Goal: Book appointment/travel/reservation: Book appointment/travel/reservation

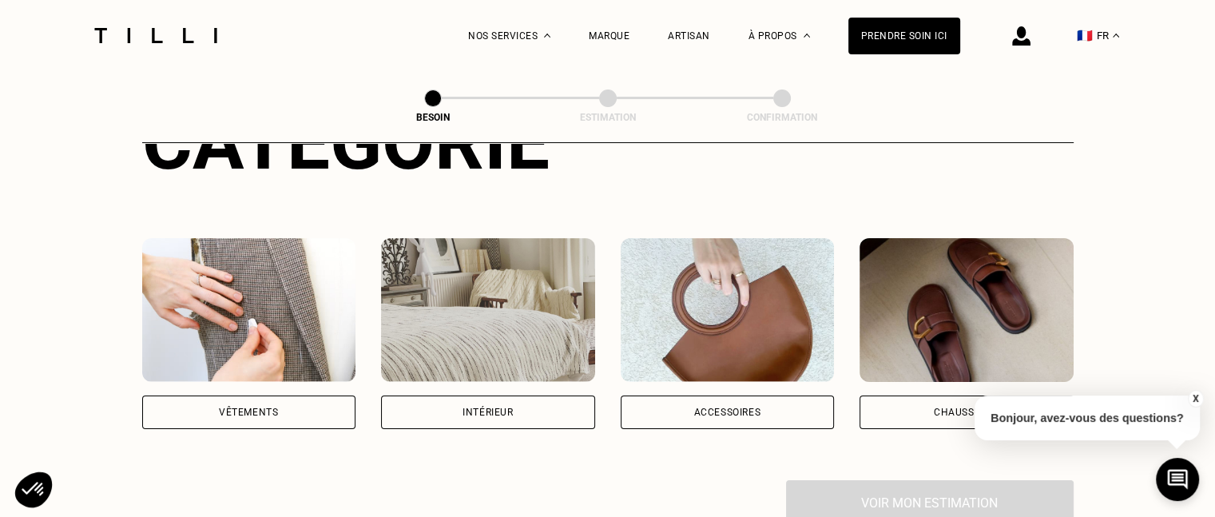
scroll to position [224, 0]
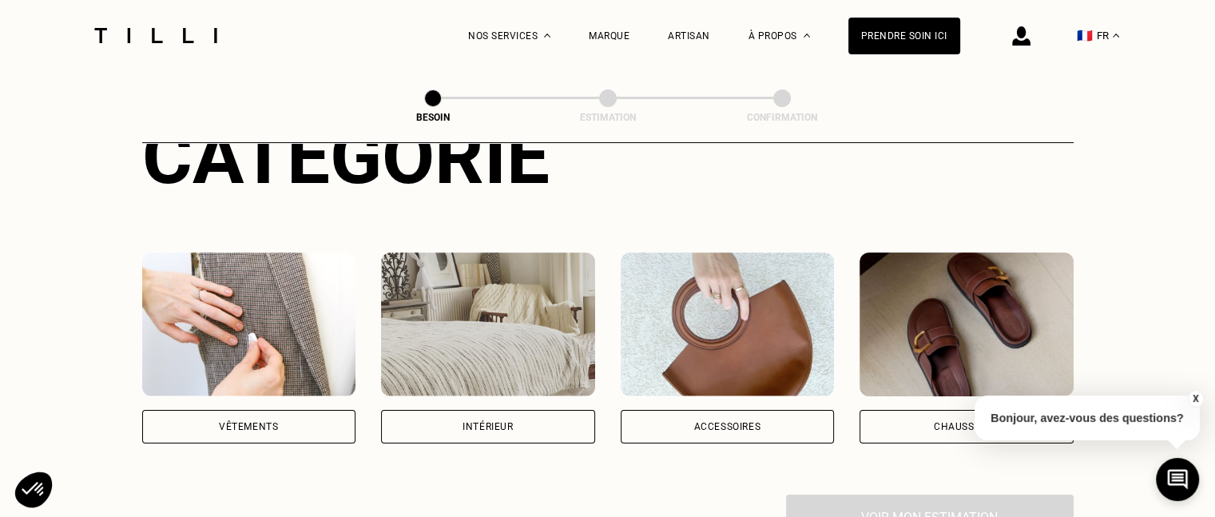
click at [259, 281] on img at bounding box center [249, 324] width 214 height 144
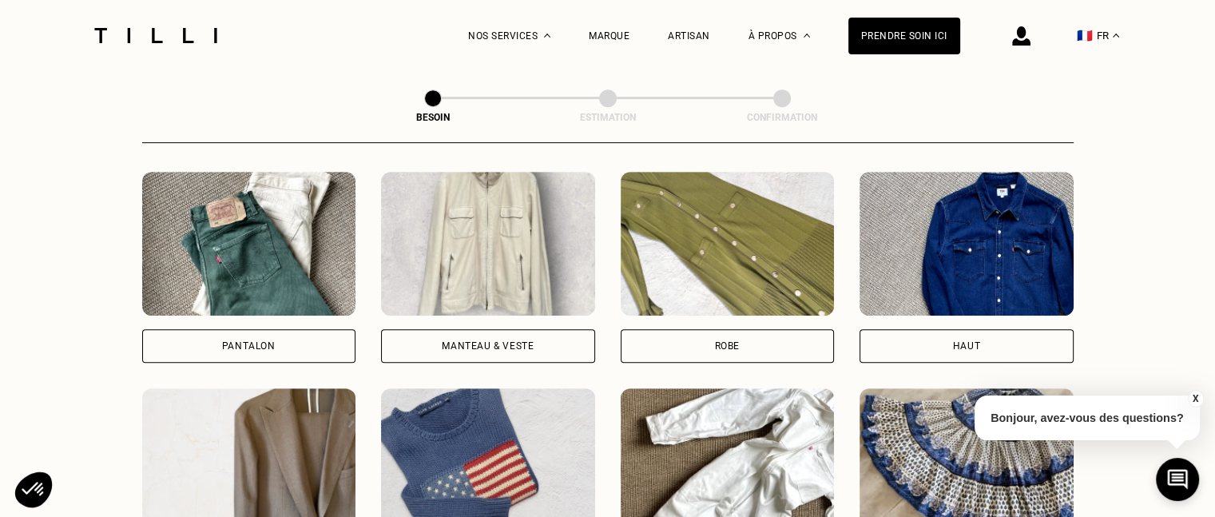
scroll to position [744, 0]
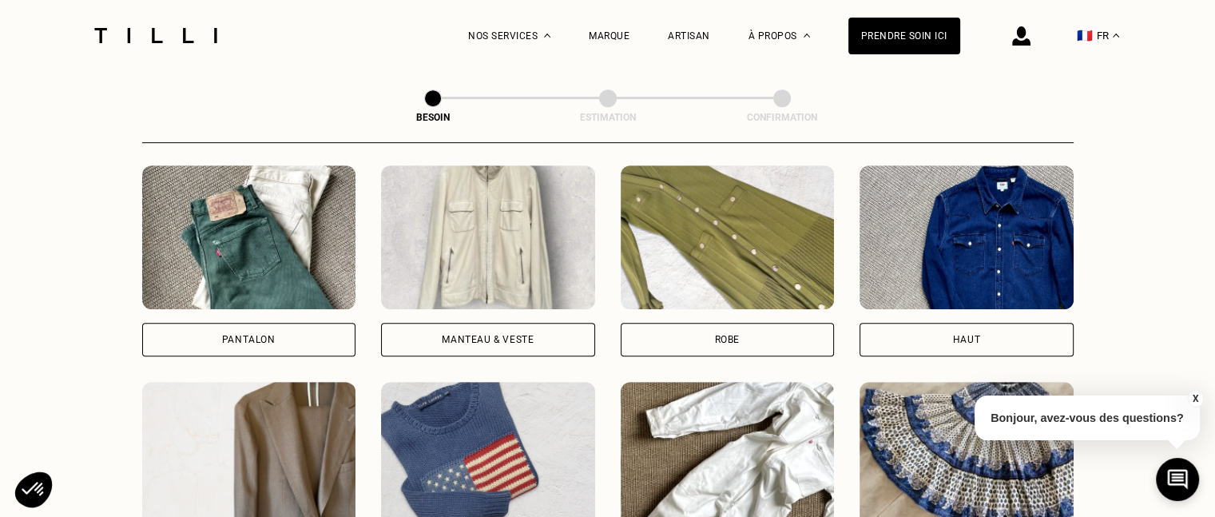
click at [259, 248] on img at bounding box center [249, 237] width 214 height 144
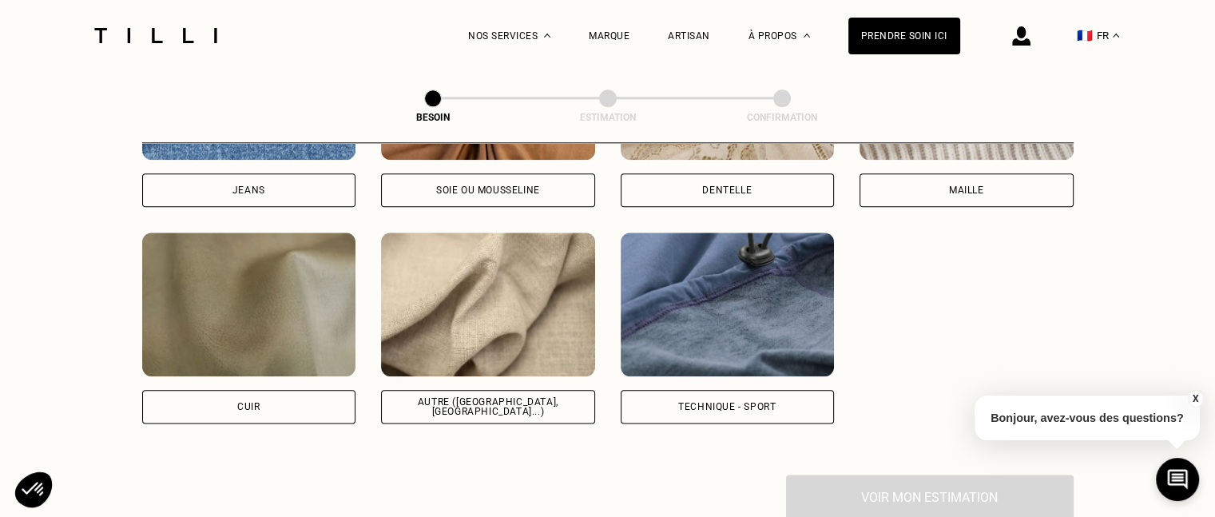
scroll to position [1868, 0]
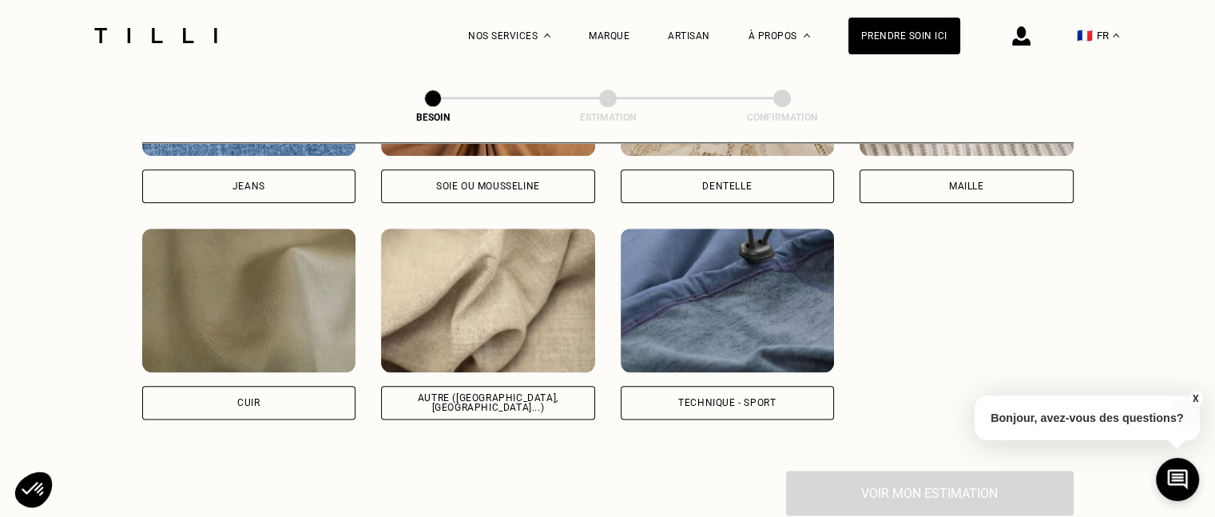
click at [486, 274] on img at bounding box center [488, 300] width 214 height 144
select select "FR"
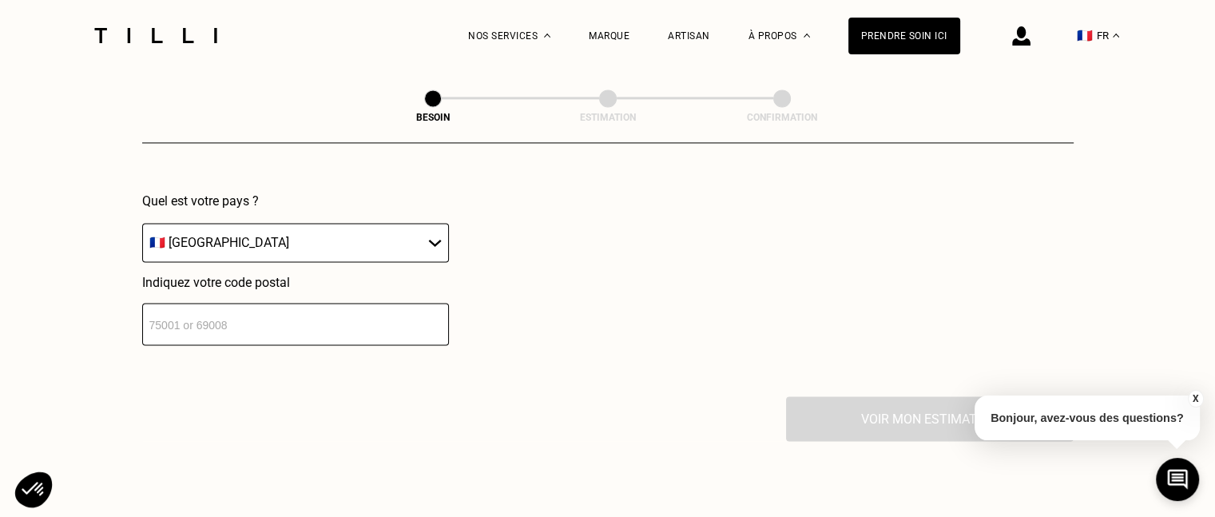
scroll to position [2369, 0]
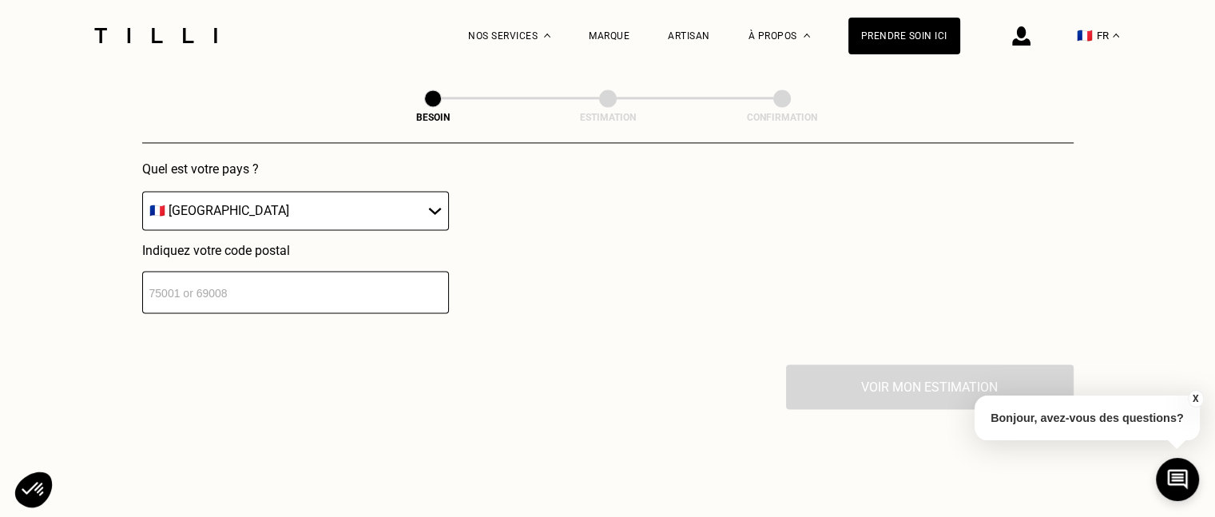
click at [386, 278] on input "number" at bounding box center [295, 292] width 307 height 42
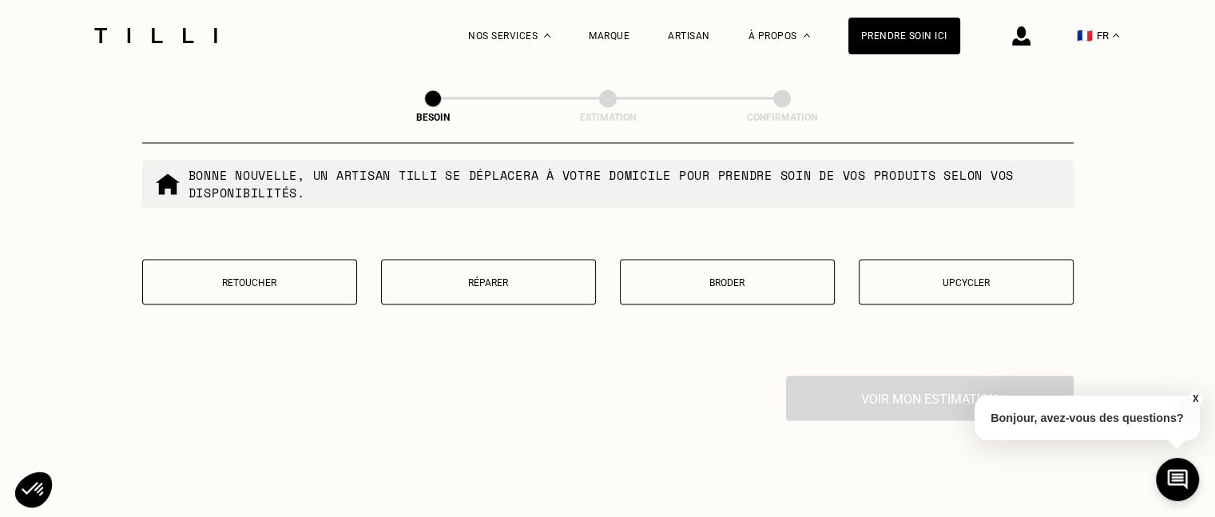
scroll to position [2767, 0]
type input "94400"
click at [214, 279] on button "Retoucher" at bounding box center [249, 280] width 215 height 46
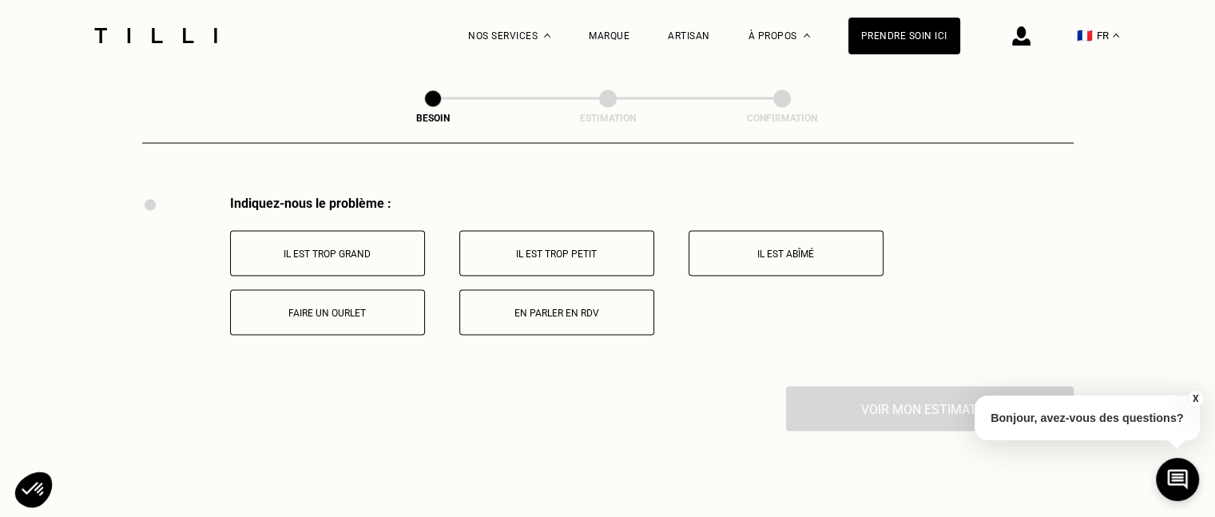
scroll to position [2953, 0]
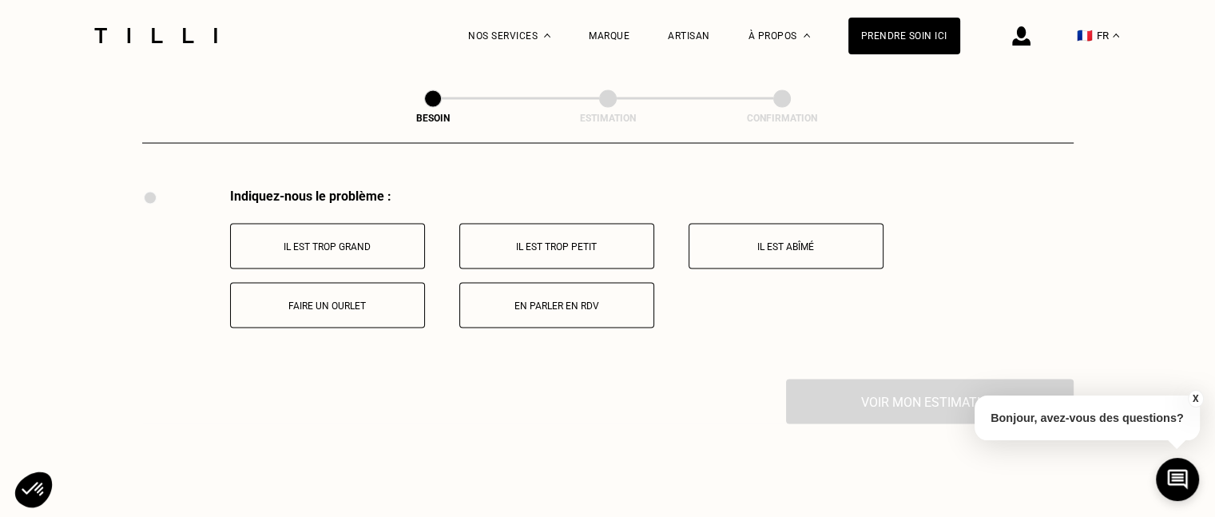
click at [555, 300] on p "En parler en RDV" at bounding box center [556, 305] width 177 height 11
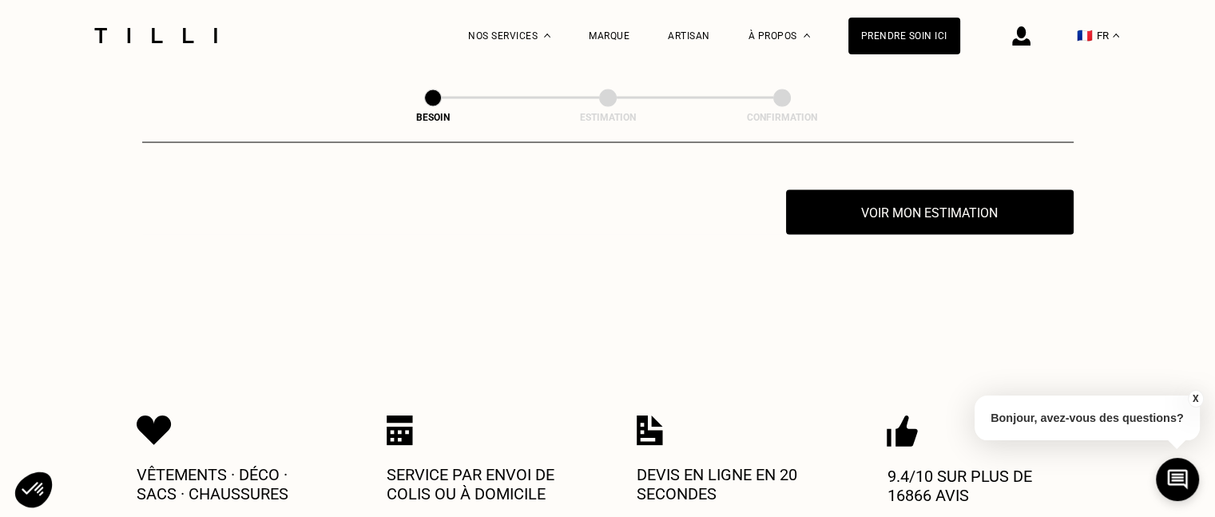
scroll to position [3144, 0]
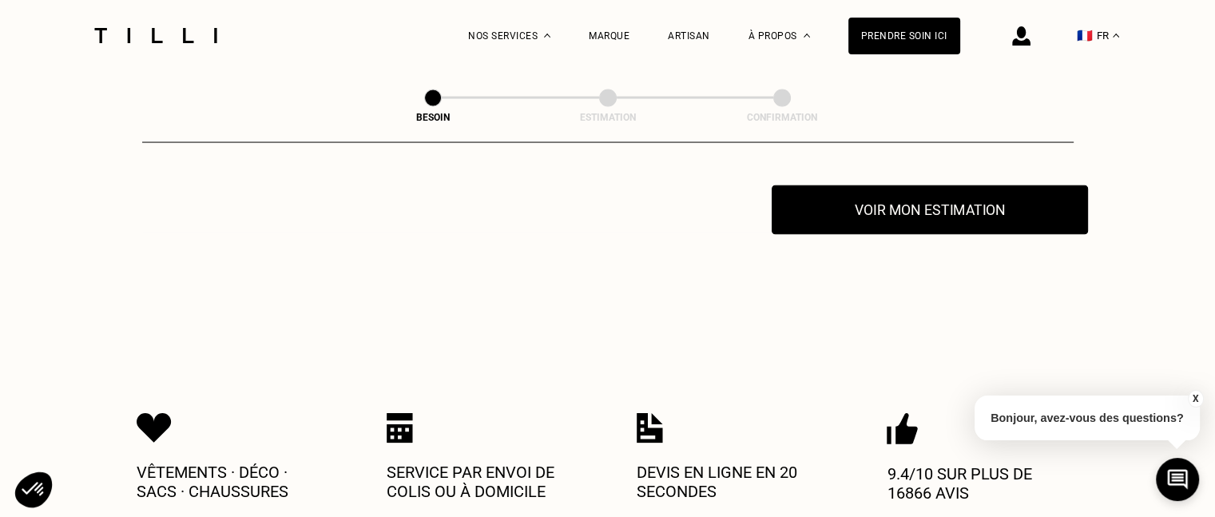
click at [913, 193] on button "Voir mon estimation" at bounding box center [930, 210] width 316 height 50
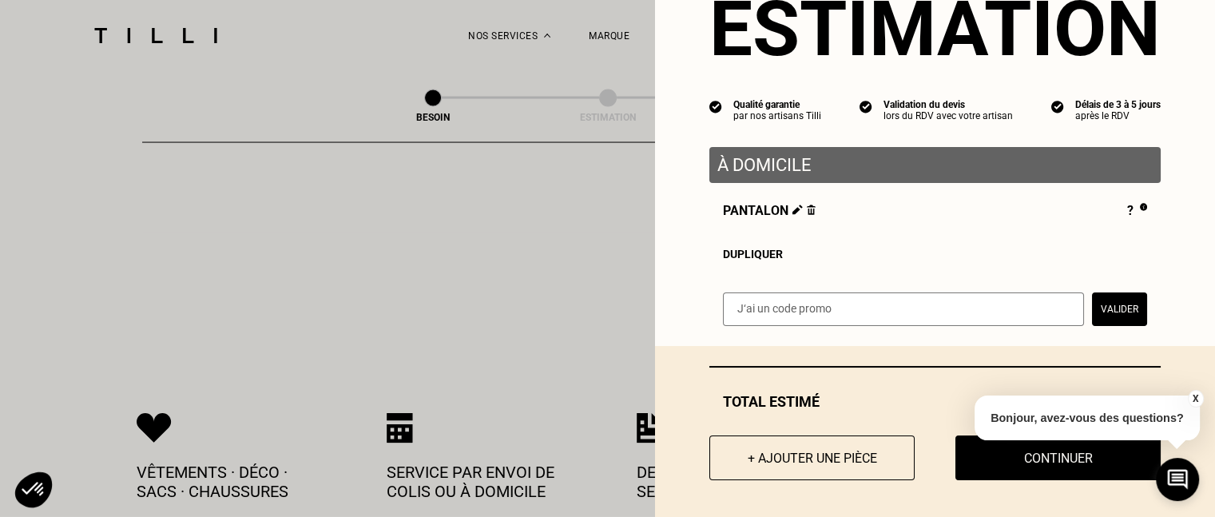
scroll to position [74, 0]
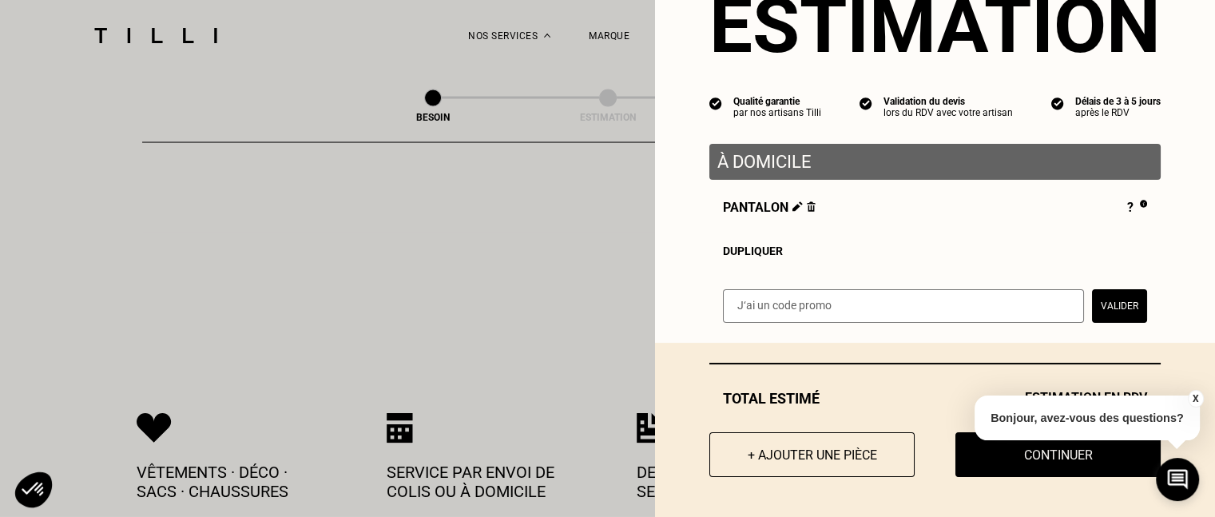
click at [1197, 395] on button "X" at bounding box center [1195, 399] width 16 height 18
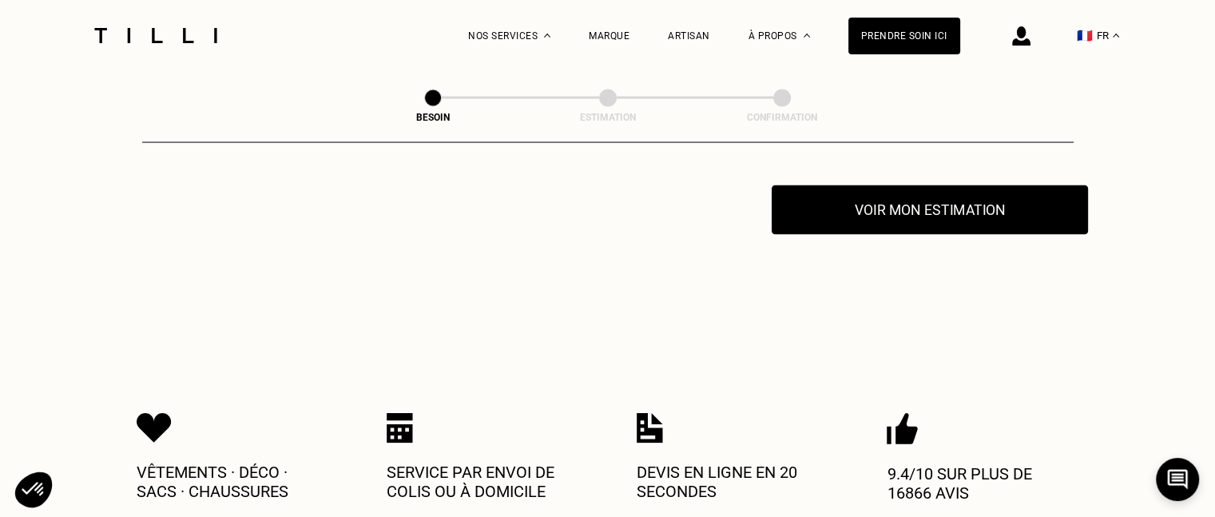
click at [884, 205] on button "Voir mon estimation" at bounding box center [930, 210] width 316 height 50
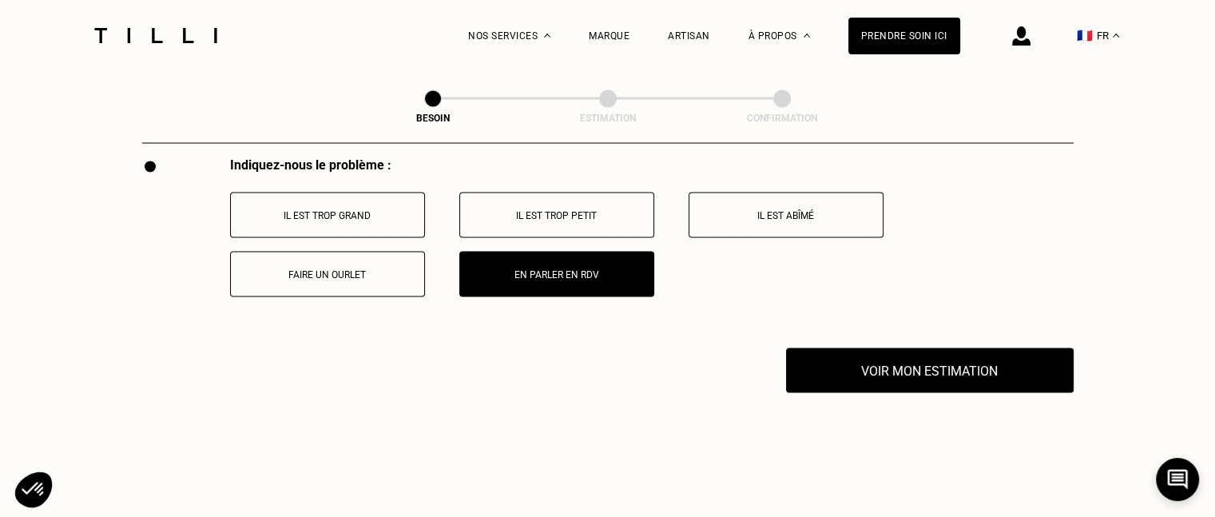
scroll to position [3040, 0]
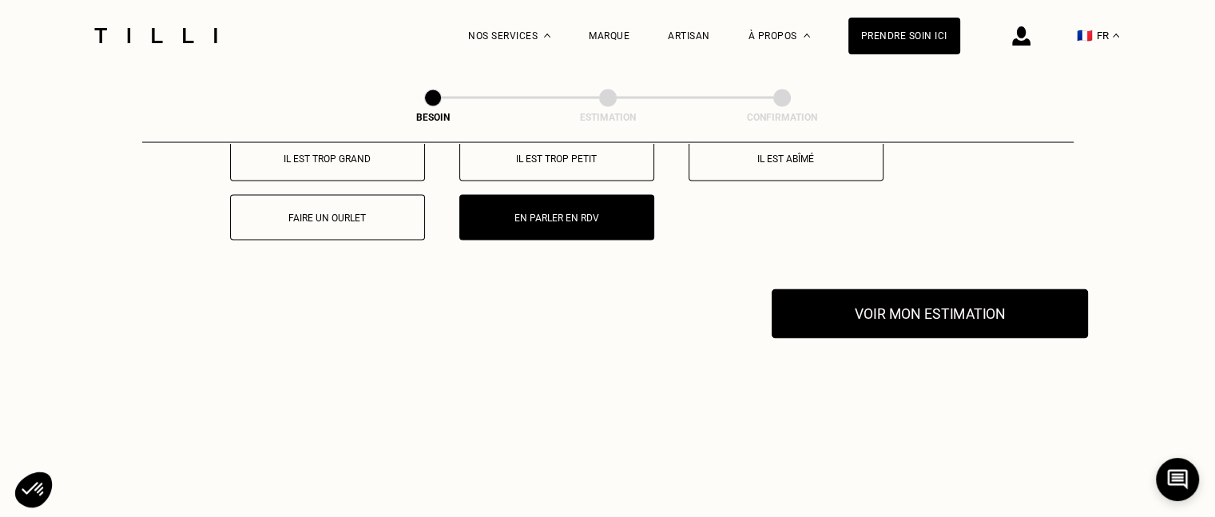
click at [981, 298] on button "Voir mon estimation" at bounding box center [930, 314] width 316 height 50
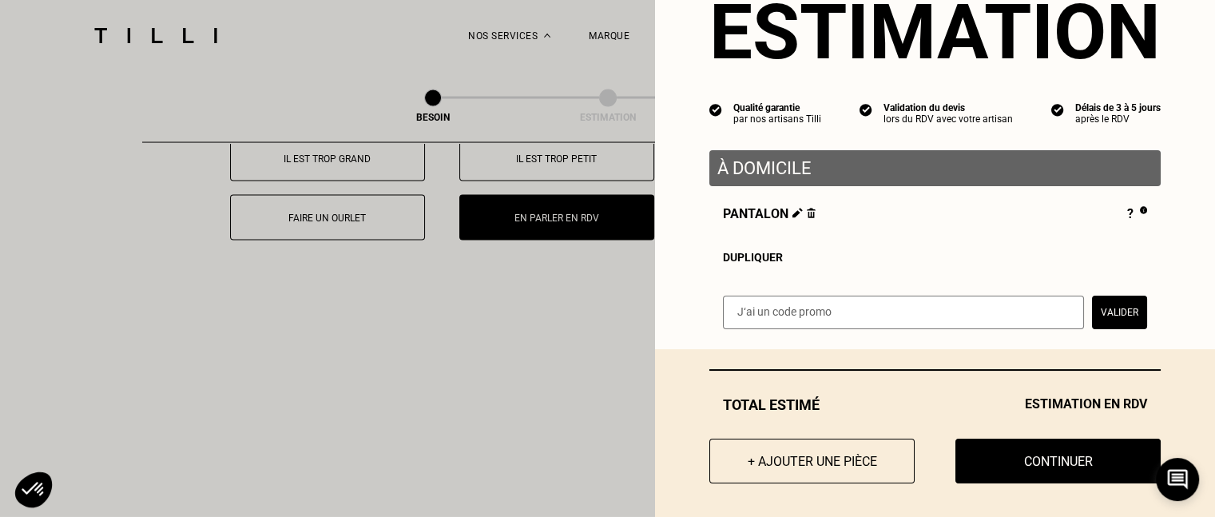
scroll to position [74, 0]
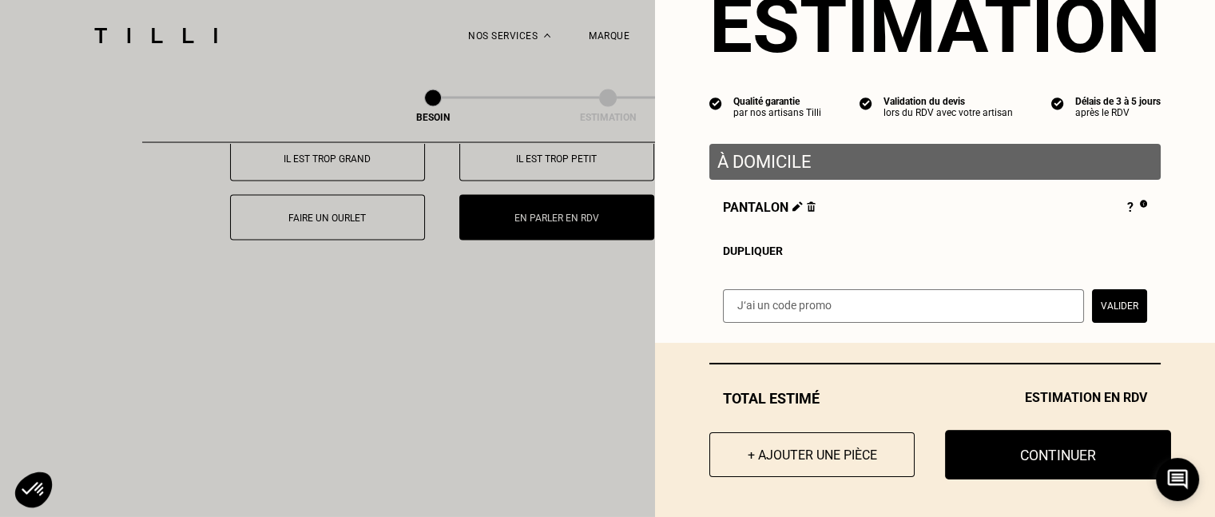
click at [1043, 450] on button "Continuer" at bounding box center [1058, 455] width 226 height 50
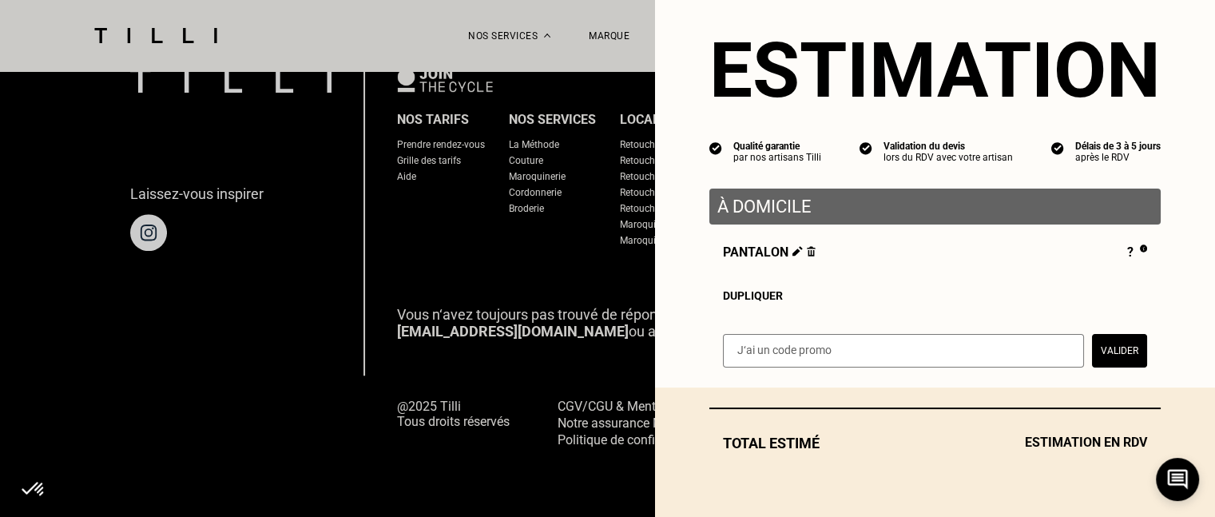
select select "FR"
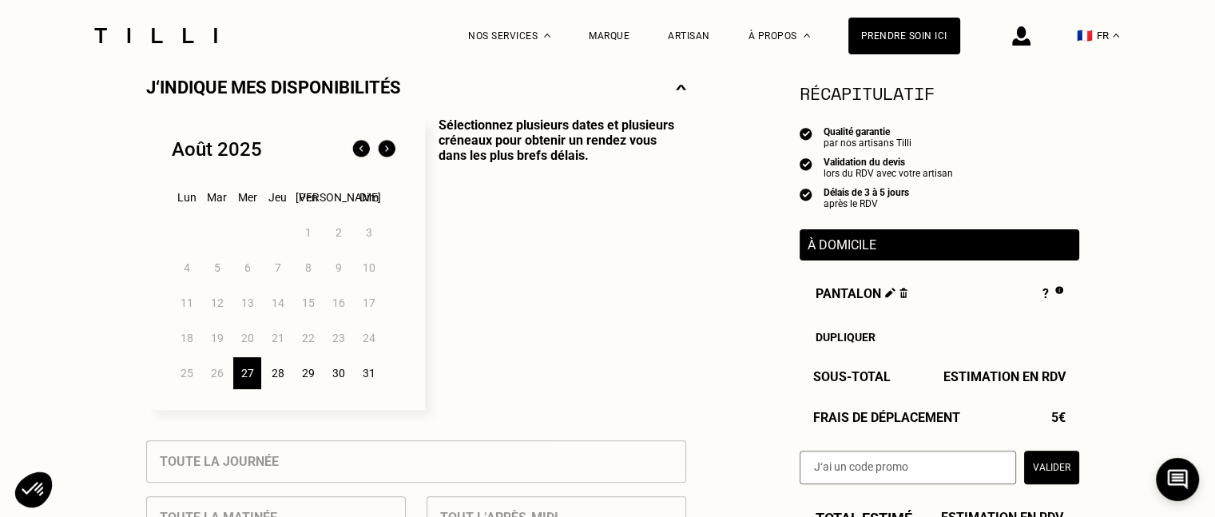
scroll to position [383, 0]
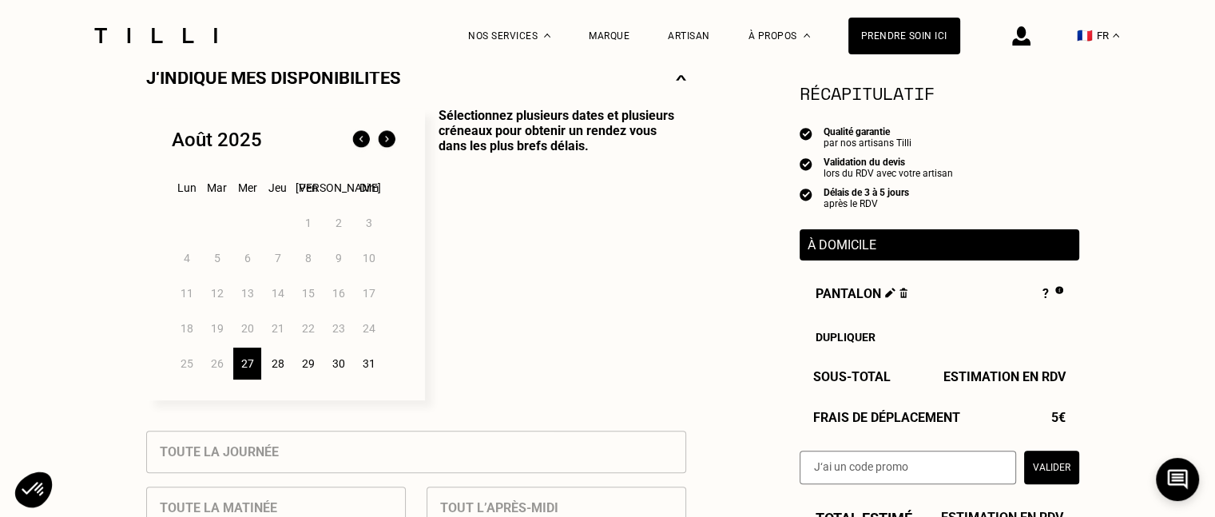
click at [275, 366] on div "28" at bounding box center [278, 363] width 28 height 32
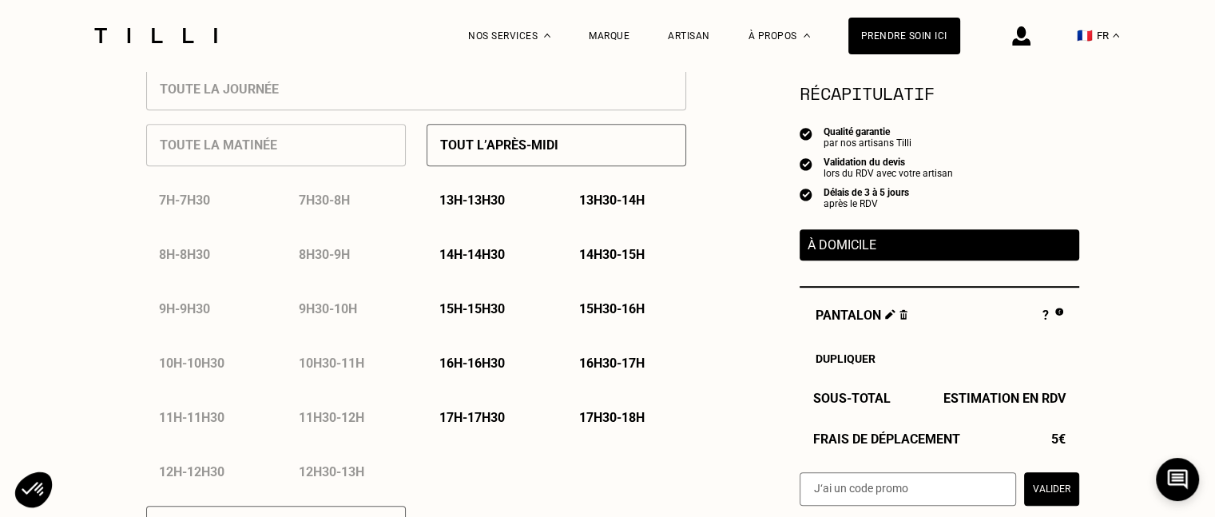
scroll to position [767, 0]
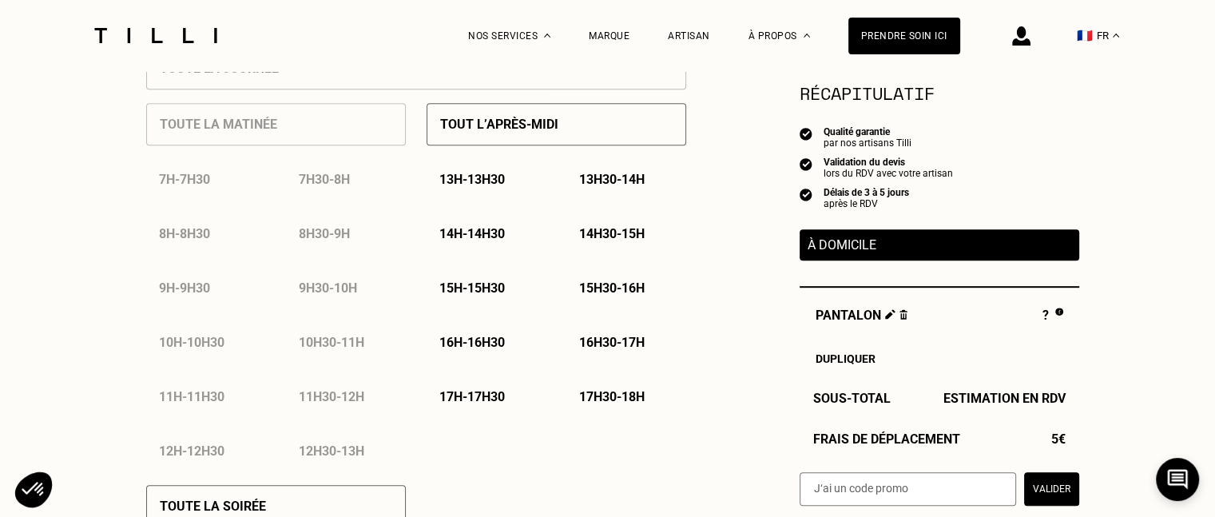
click at [601, 177] on p "13h30 - 14h" at bounding box center [611, 179] width 65 height 15
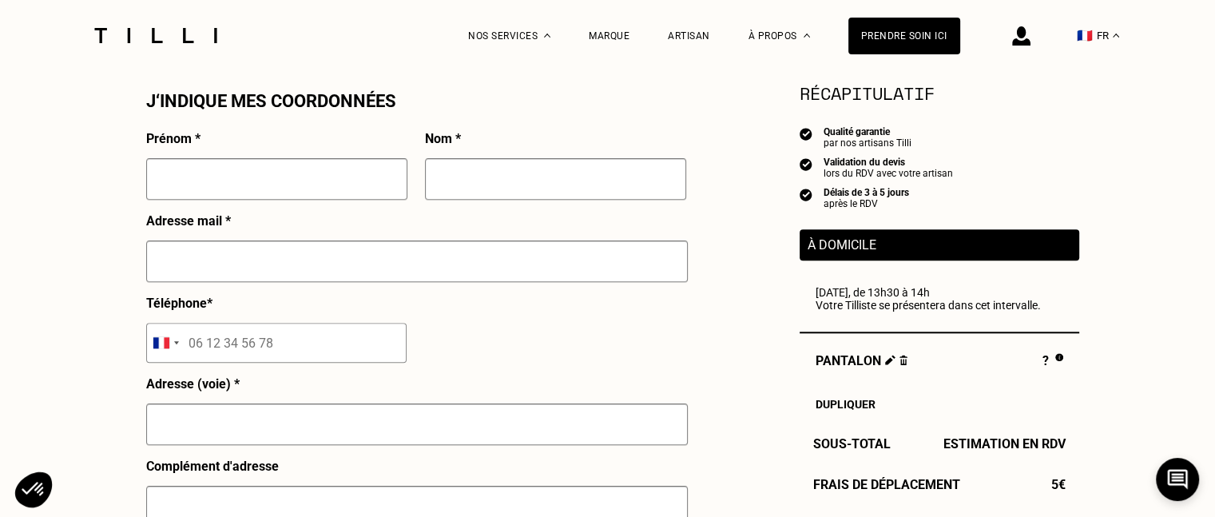
scroll to position [1470, 0]
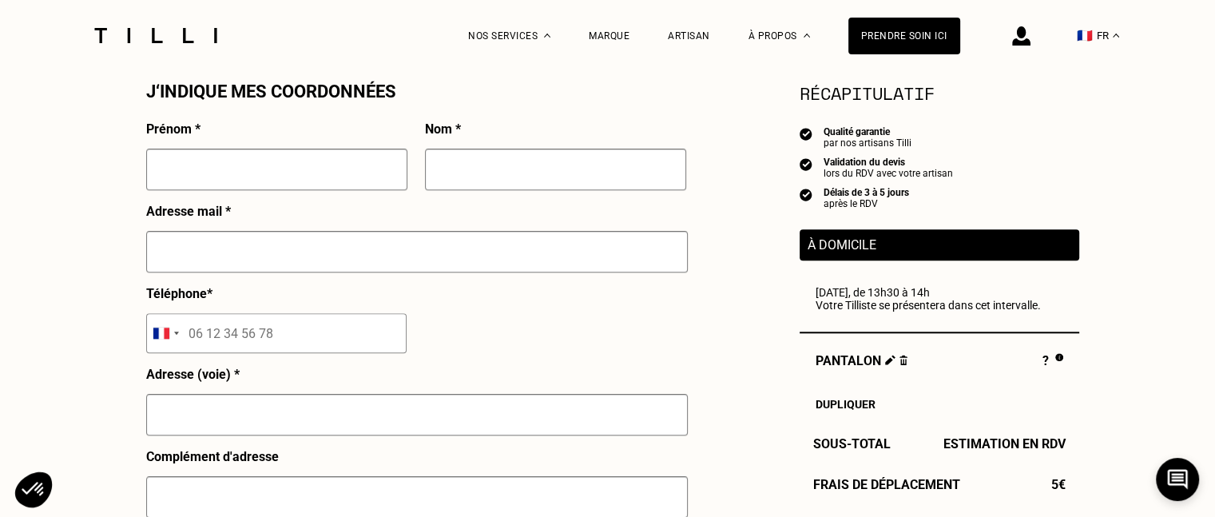
click at [331, 172] on input "text" at bounding box center [276, 170] width 261 height 42
type input "[PERSON_NAME]"
click at [444, 173] on input "text" at bounding box center [555, 170] width 261 height 42
type input "MORTAIN"
click at [176, 258] on input "text" at bounding box center [417, 252] width 542 height 42
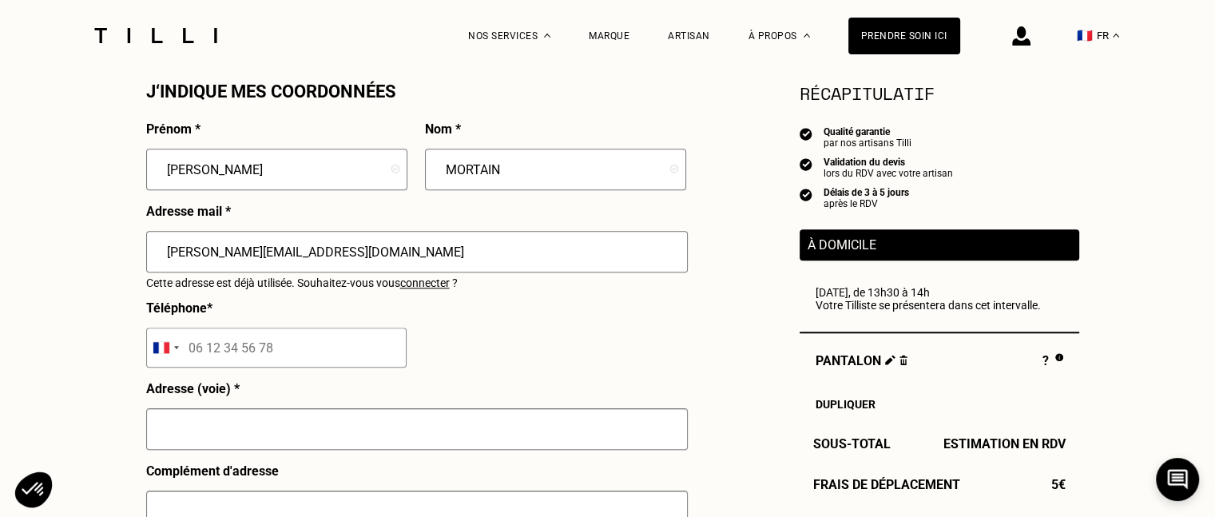
type input "[PERSON_NAME][EMAIL_ADDRESS][DOMAIN_NAME]"
click at [425, 289] on span "connecter" at bounding box center [425, 282] width 50 height 13
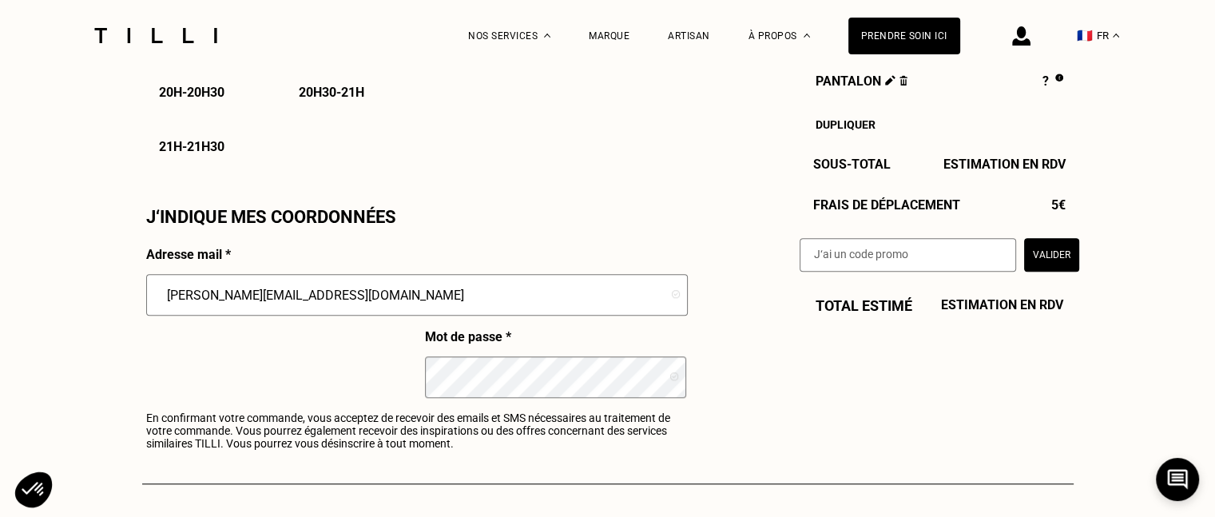
scroll to position [1342, 0]
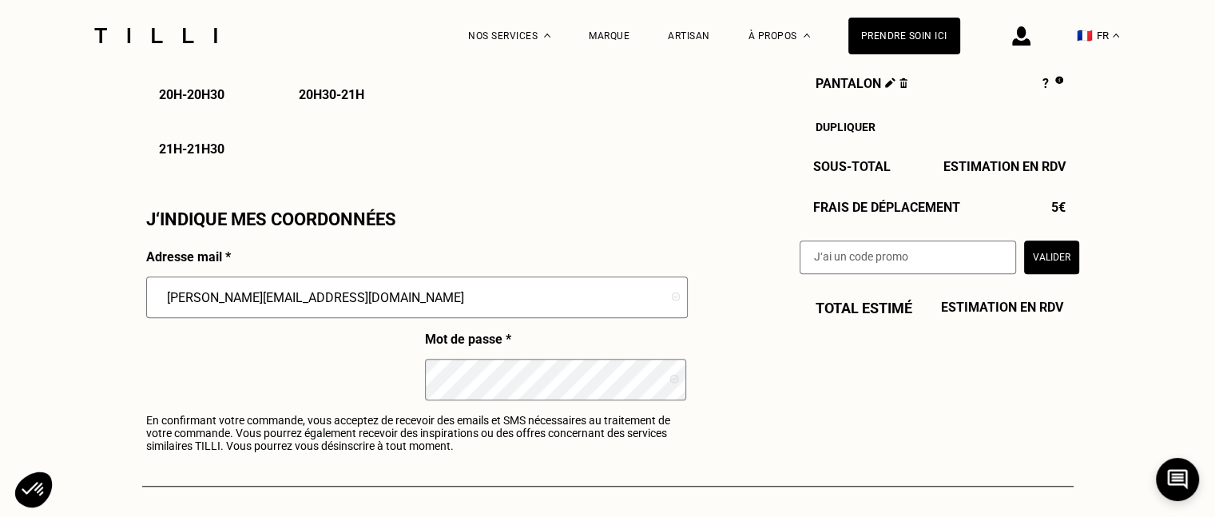
click at [1055, 261] on button "Valider" at bounding box center [1051, 257] width 55 height 34
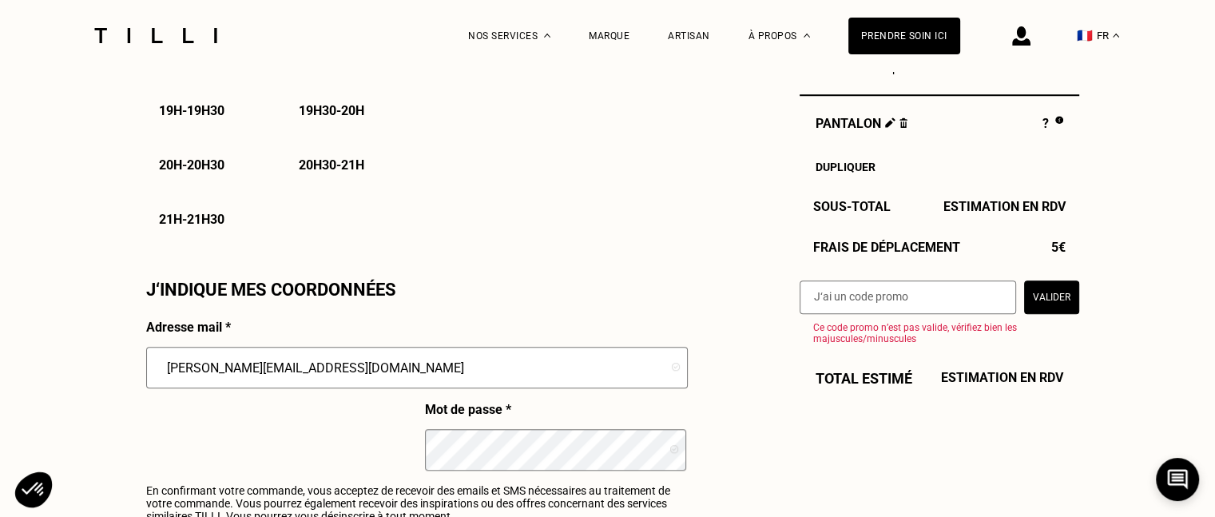
scroll to position [1270, 0]
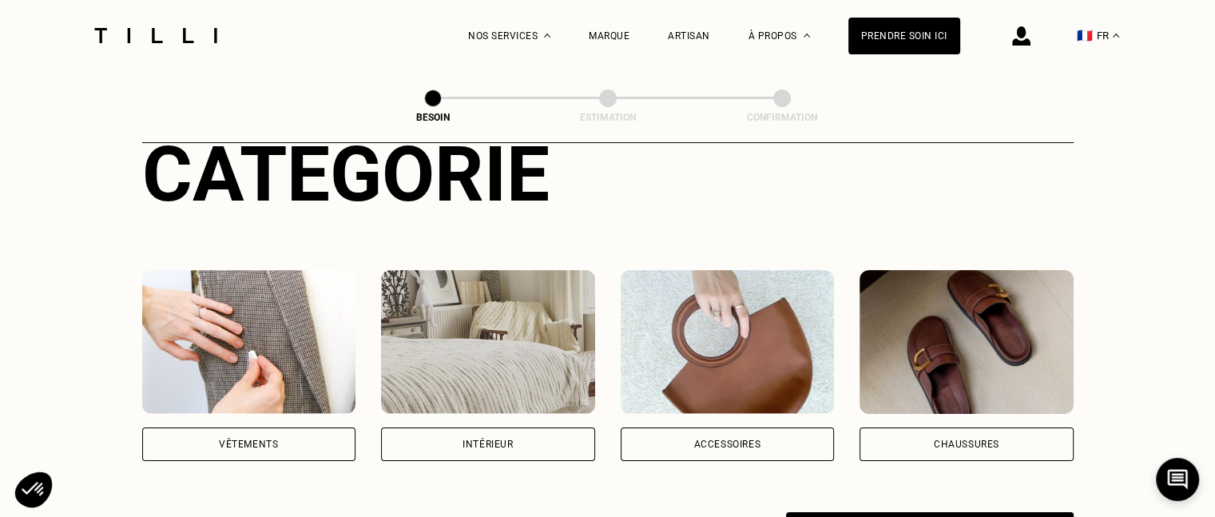
scroll to position [204, 0]
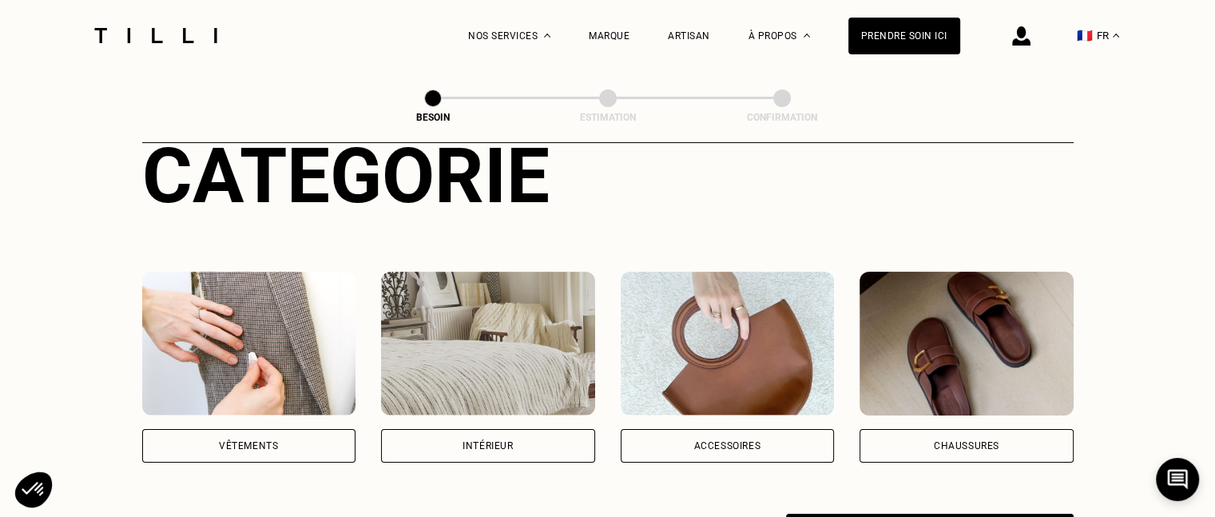
click at [244, 324] on img at bounding box center [249, 344] width 214 height 144
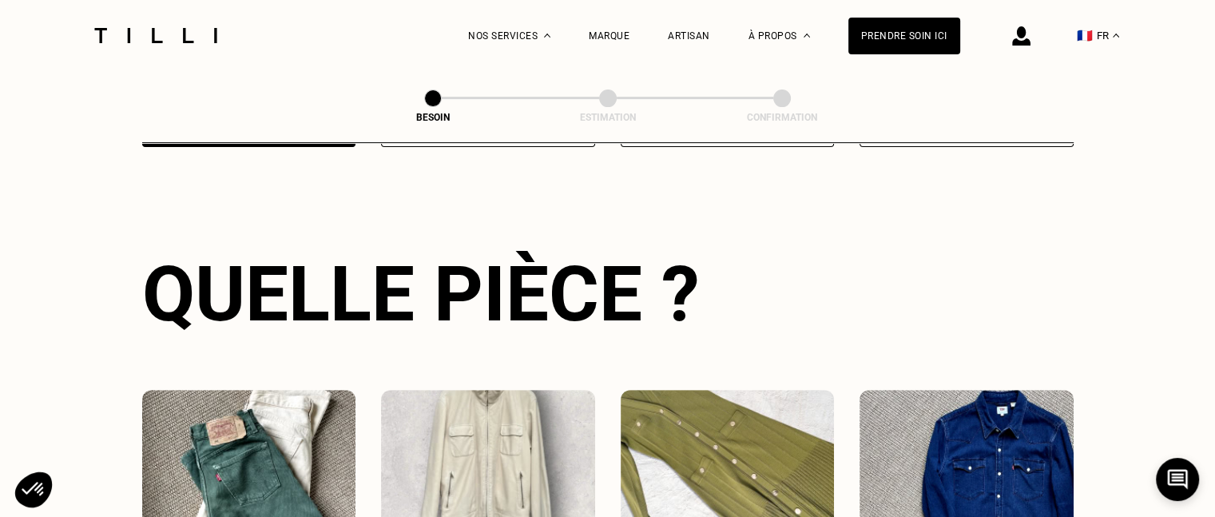
scroll to position [521, 0]
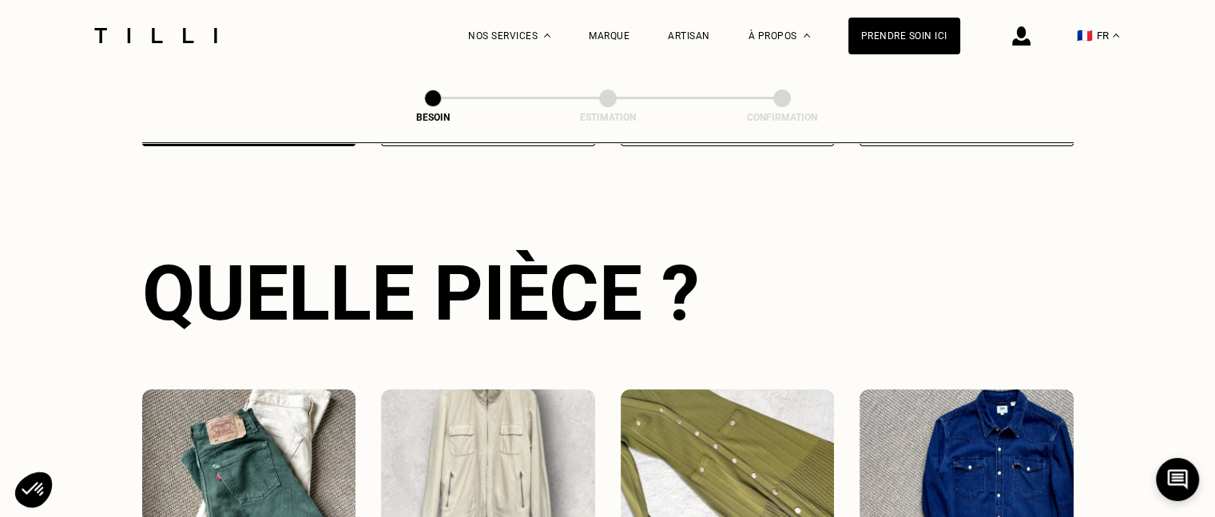
click at [240, 424] on img at bounding box center [249, 461] width 214 height 144
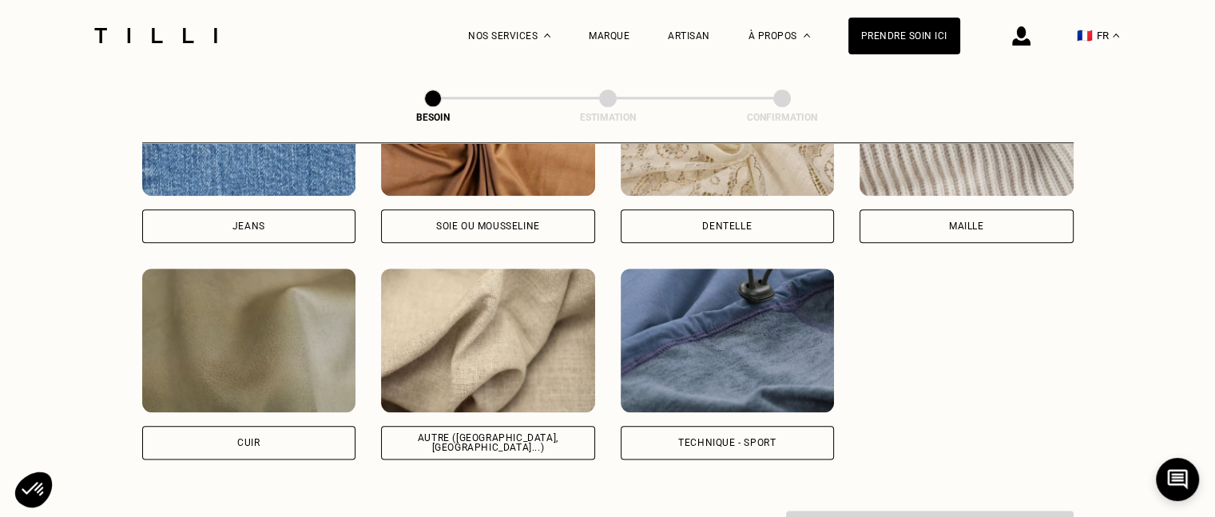
scroll to position [1836, 0]
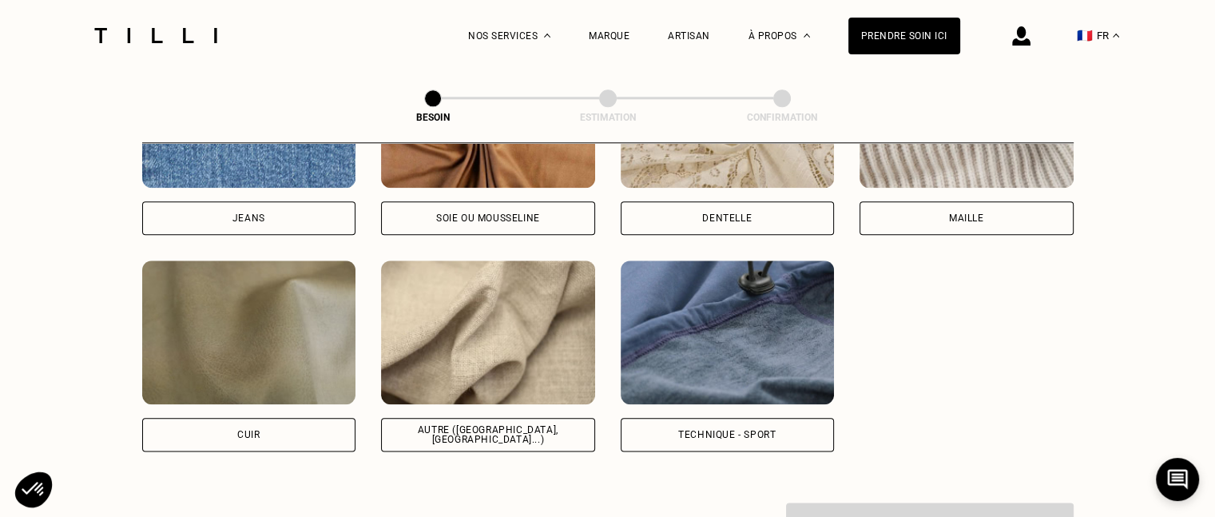
click at [485, 297] on img at bounding box center [488, 332] width 214 height 144
select select "FR"
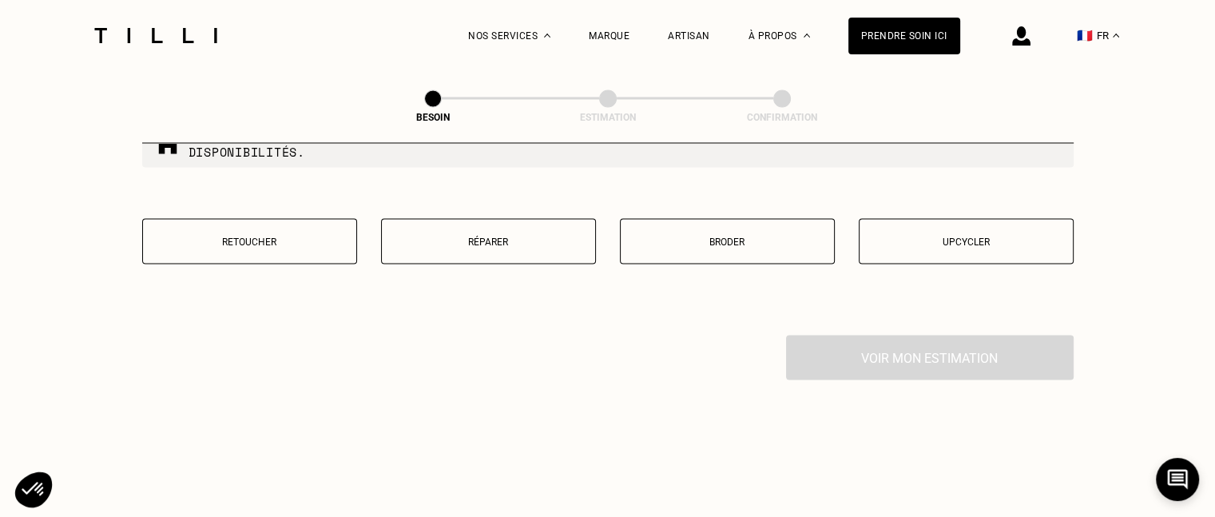
scroll to position [2816, 0]
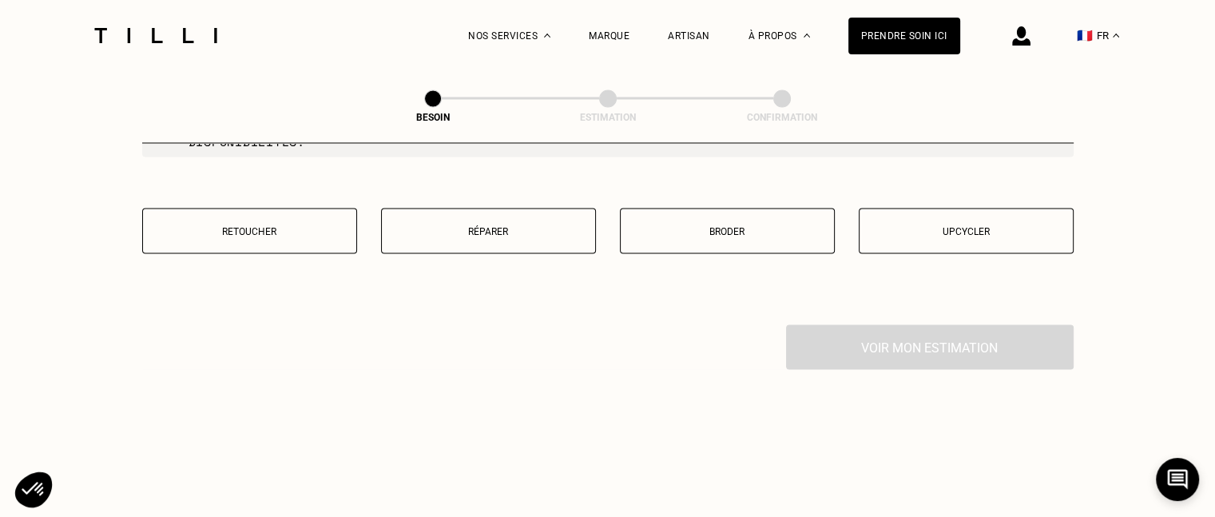
click at [239, 213] on button "Retoucher" at bounding box center [249, 231] width 215 height 46
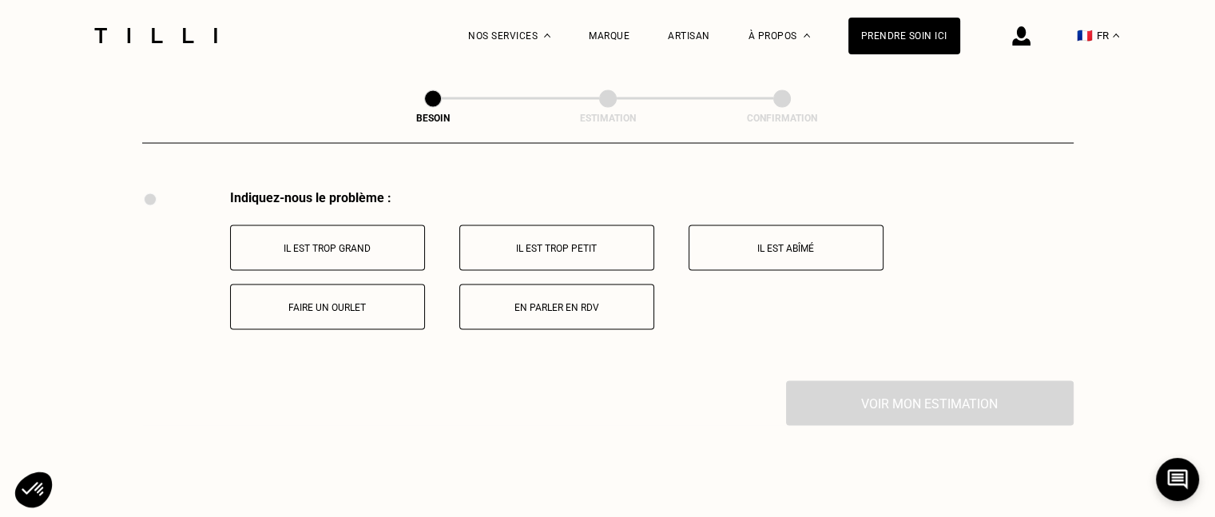
scroll to position [2953, 0]
click at [588, 300] on p "En parler en RDV" at bounding box center [556, 305] width 177 height 11
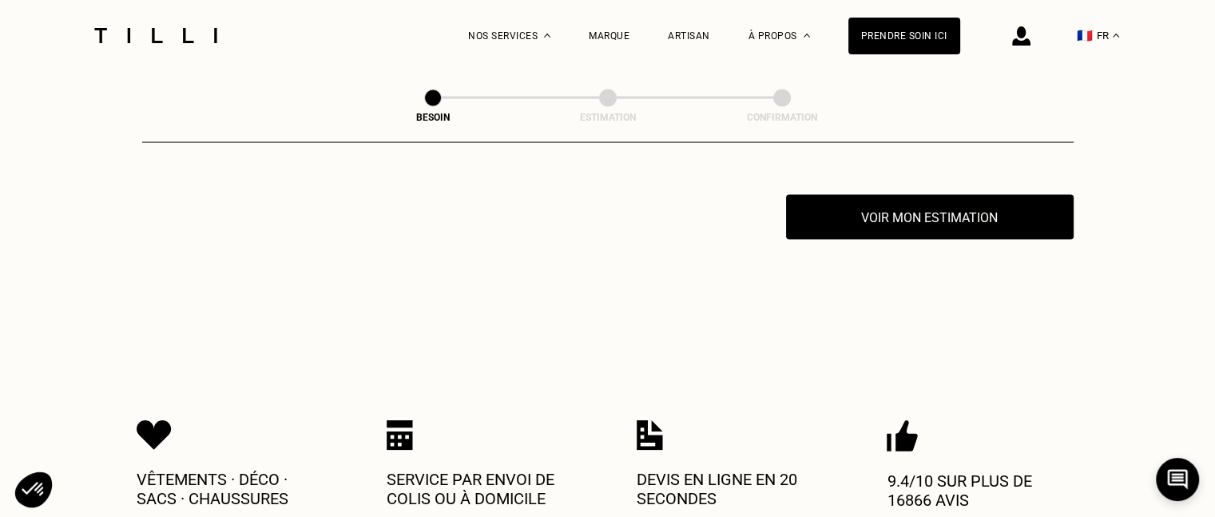
scroll to position [3144, 0]
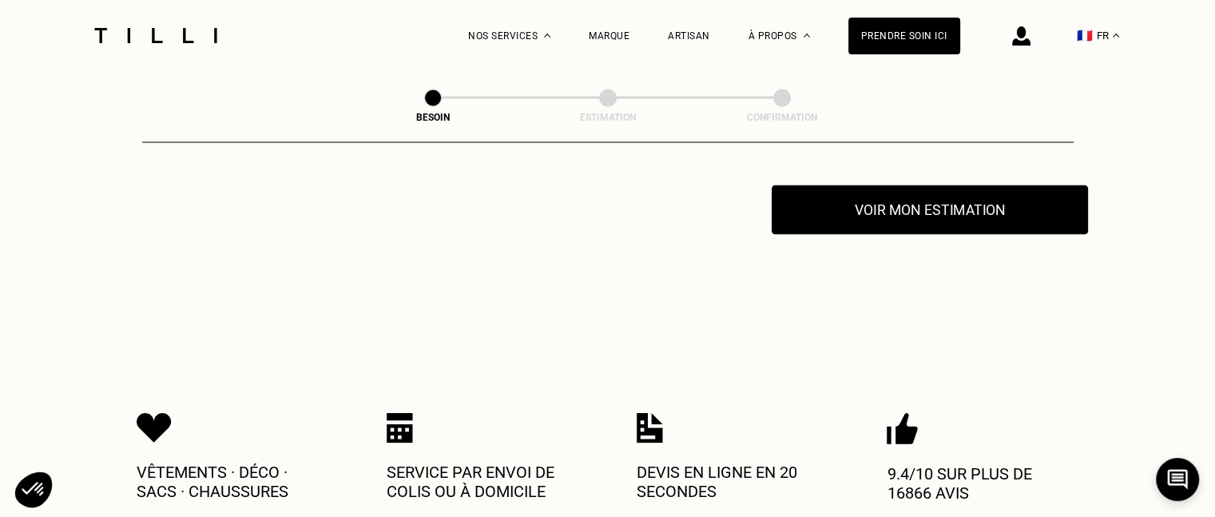
click at [880, 191] on button "Voir mon estimation" at bounding box center [930, 210] width 316 height 50
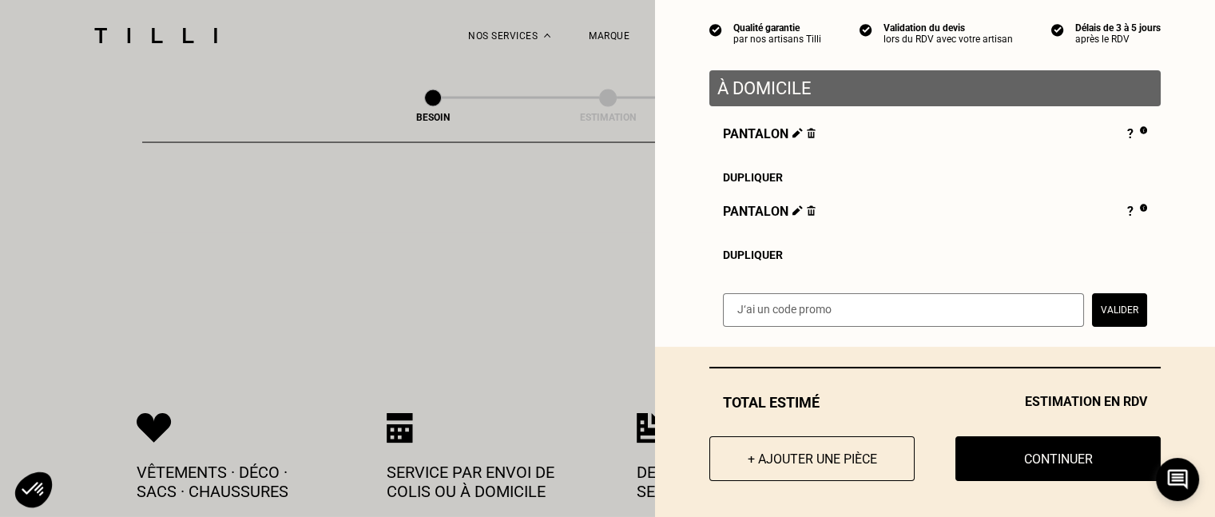
scroll to position [153, 0]
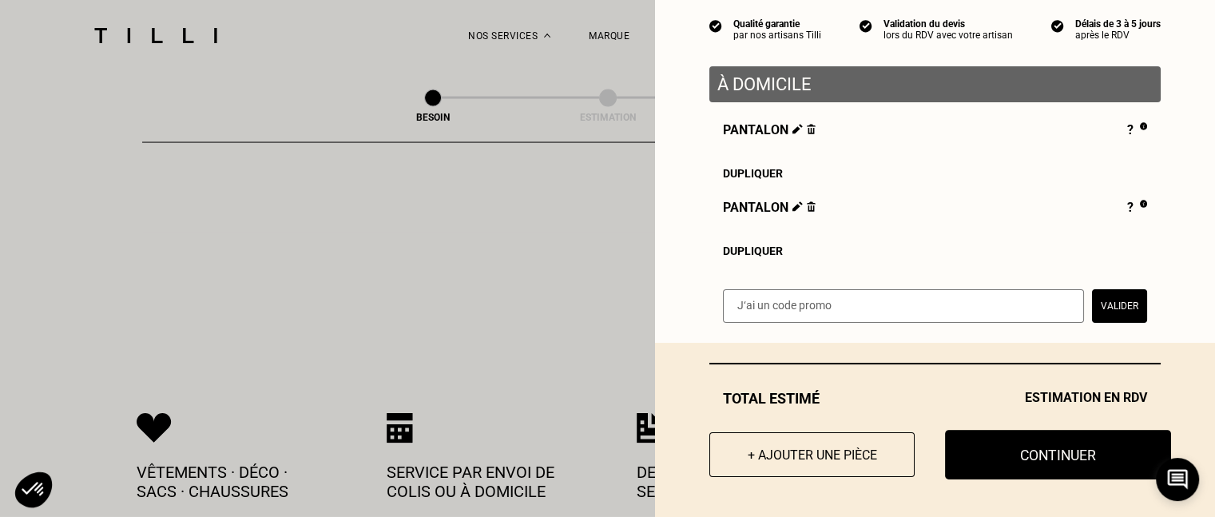
click at [1026, 452] on button "Continuer" at bounding box center [1058, 455] width 226 height 50
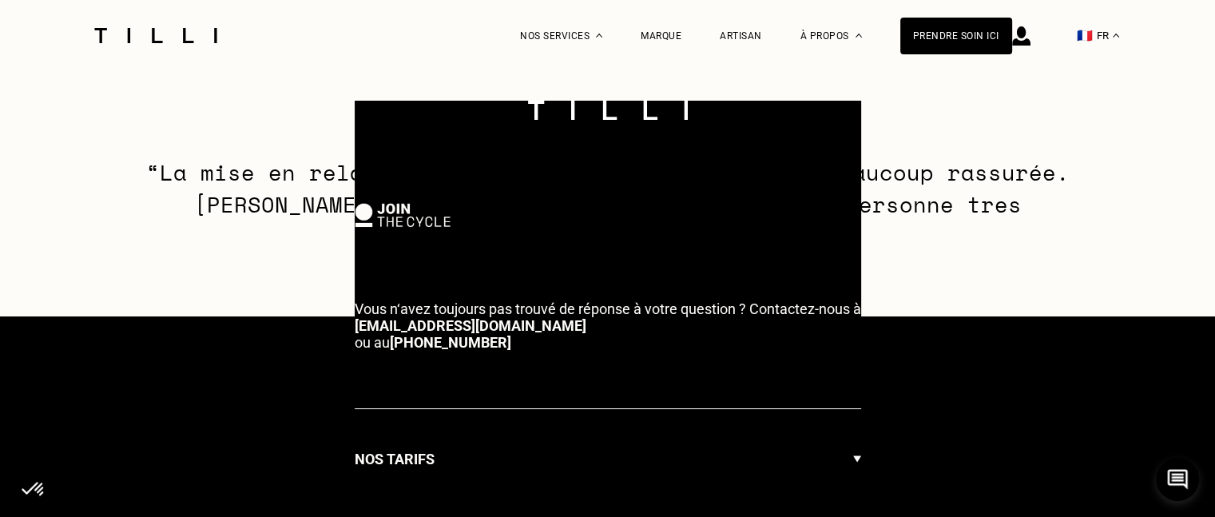
select select "FR"
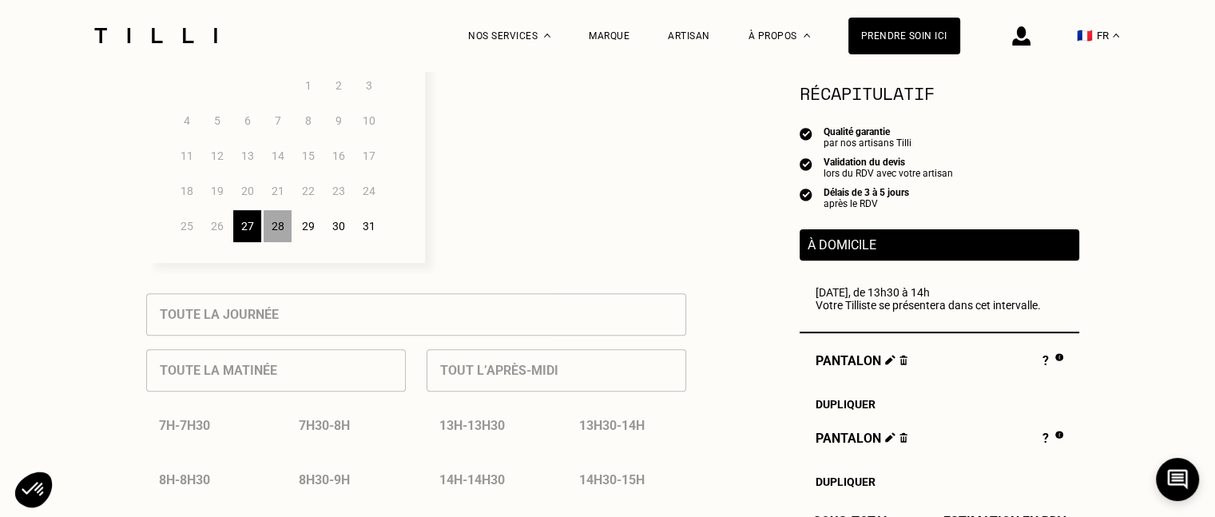
scroll to position [522, 0]
click at [272, 223] on div "28" at bounding box center [278, 225] width 28 height 32
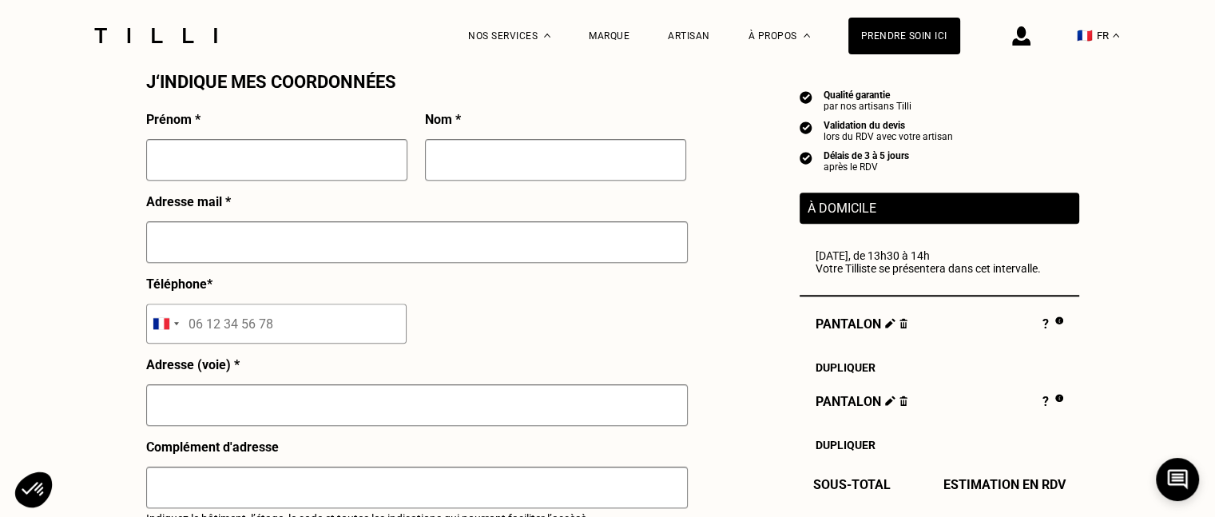
scroll to position [1448, 0]
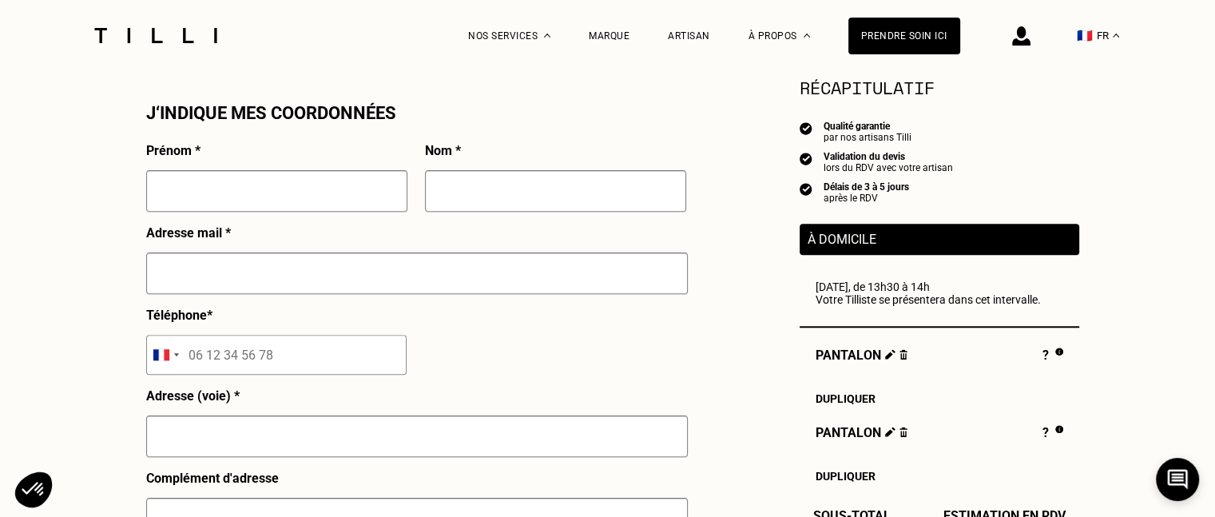
click at [278, 188] on input "text" at bounding box center [276, 191] width 261 height 42
type input "[PERSON_NAME]"
click at [457, 196] on input "text" at bounding box center [555, 191] width 261 height 42
type input "MORTAIN"
click at [298, 272] on input "text" at bounding box center [417, 273] width 542 height 42
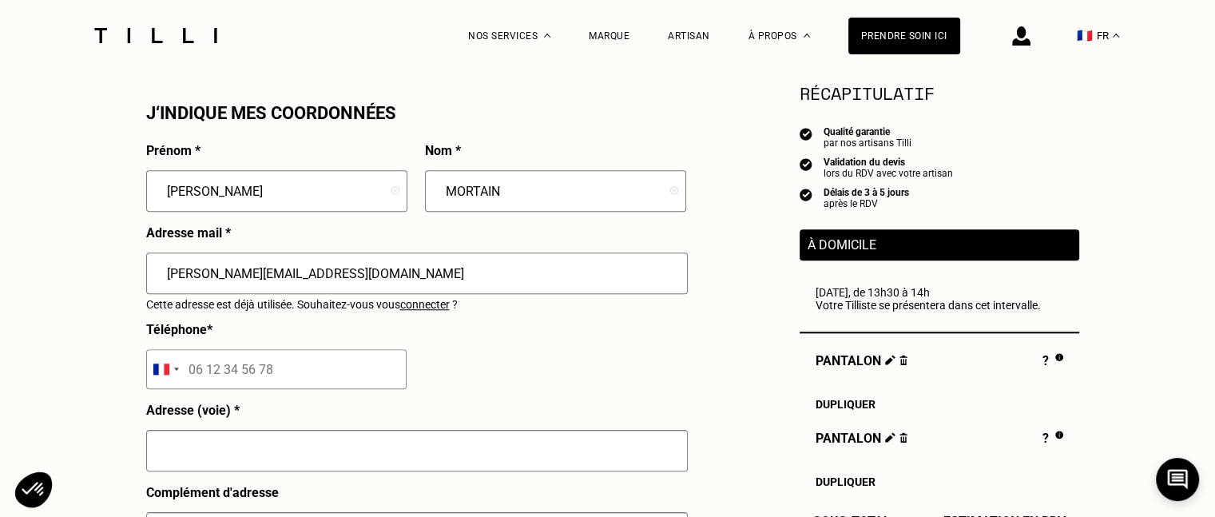
type input "[PERSON_NAME][EMAIL_ADDRESS][DOMAIN_NAME]"
click at [280, 374] on input "tel" at bounding box center [276, 369] width 260 height 40
type input "06 63 78 23 02"
click at [173, 446] on input "text" at bounding box center [417, 451] width 542 height 42
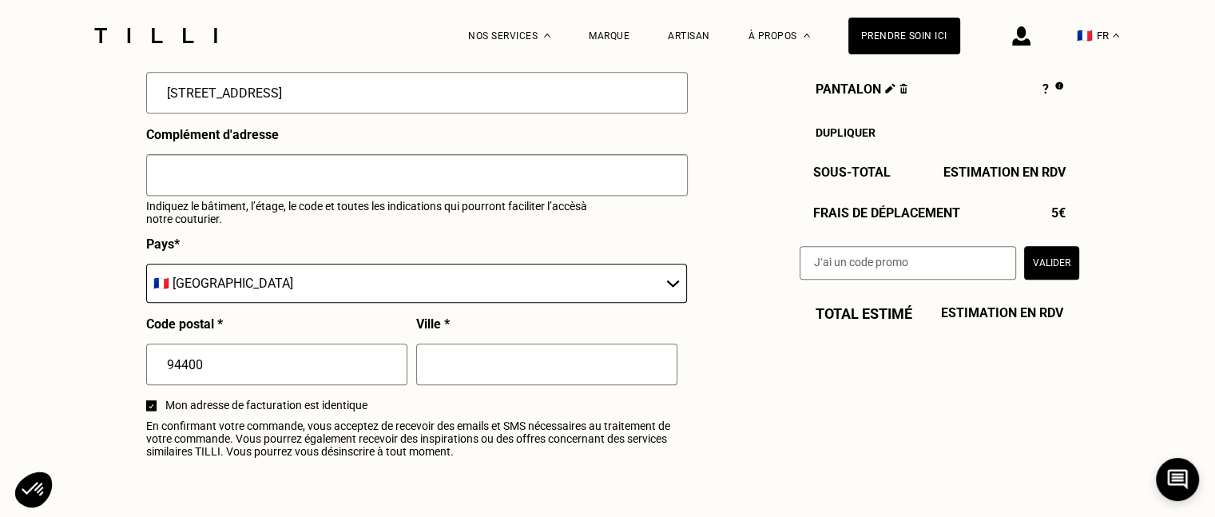
scroll to position [1831, 0]
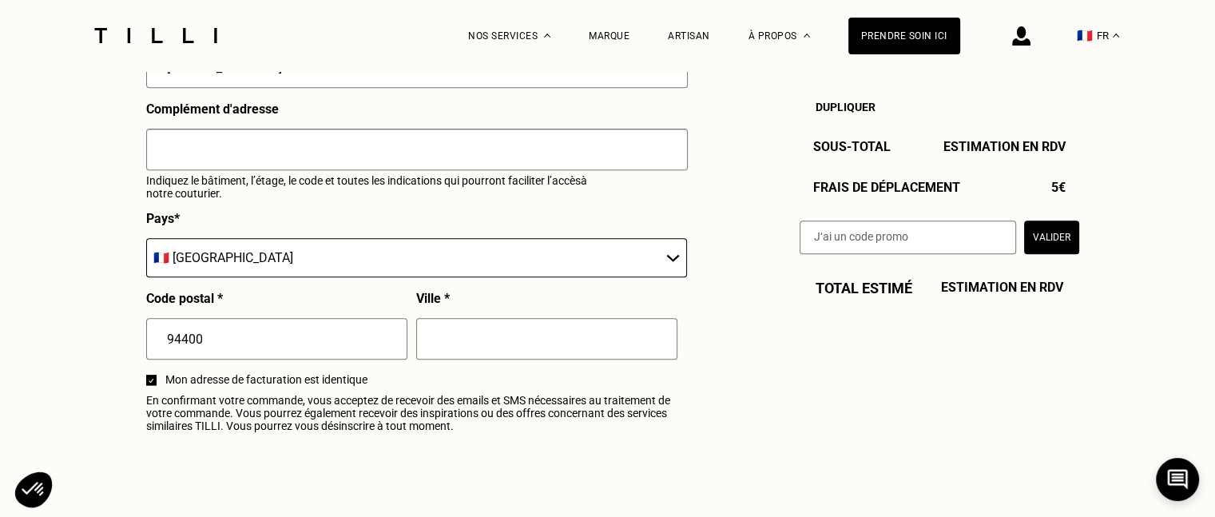
type input "[STREET_ADDRESS]"
click at [442, 336] on input "text" at bounding box center [546, 339] width 261 height 42
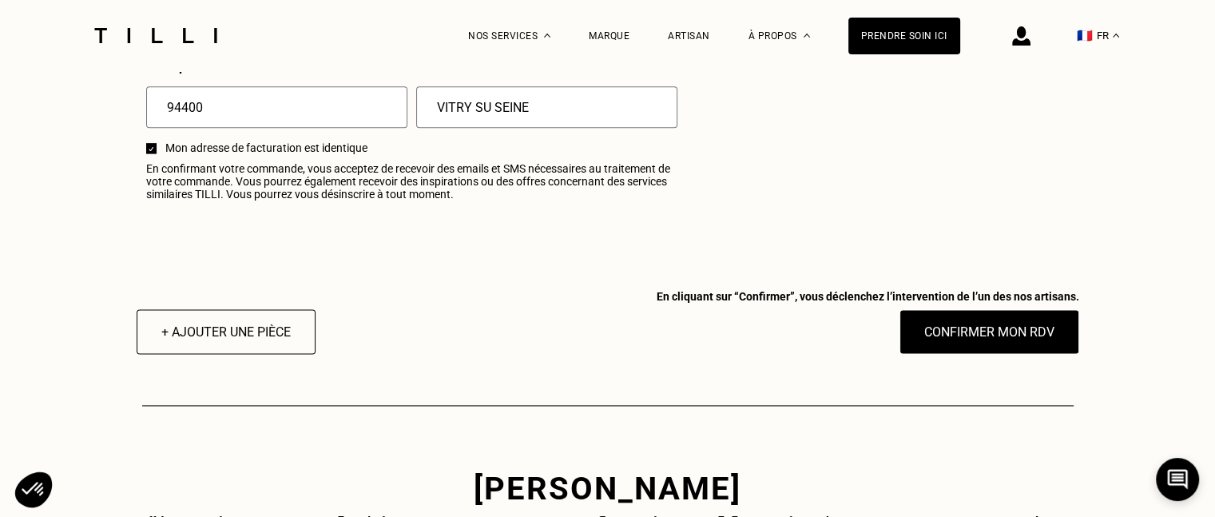
scroll to position [2087, 0]
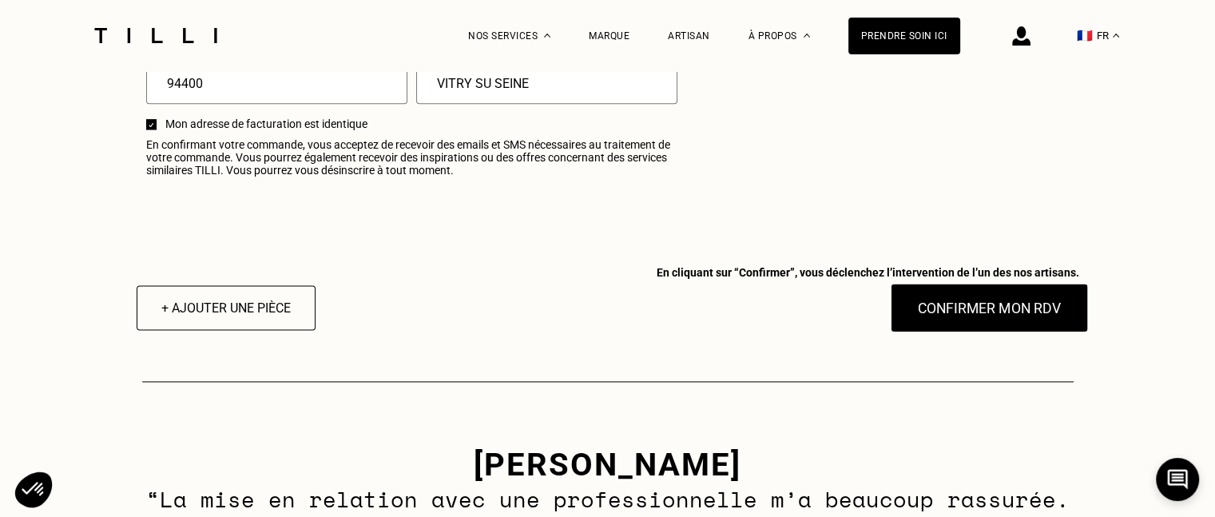
type input "VITRY SU SEINE"
click at [973, 319] on button "Confirmer mon RDV" at bounding box center [989, 308] width 198 height 50
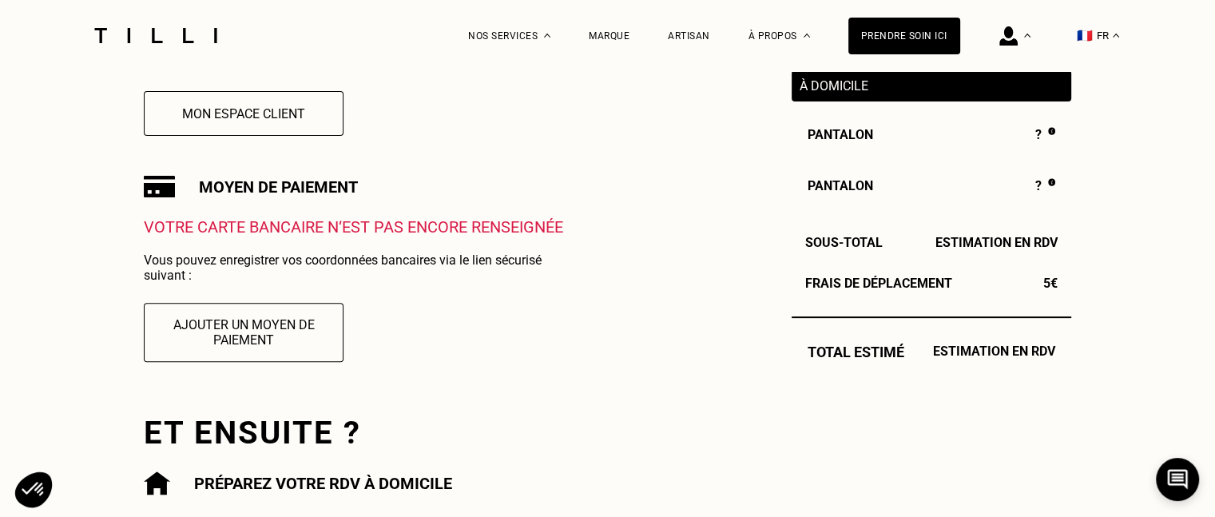
scroll to position [447, 0]
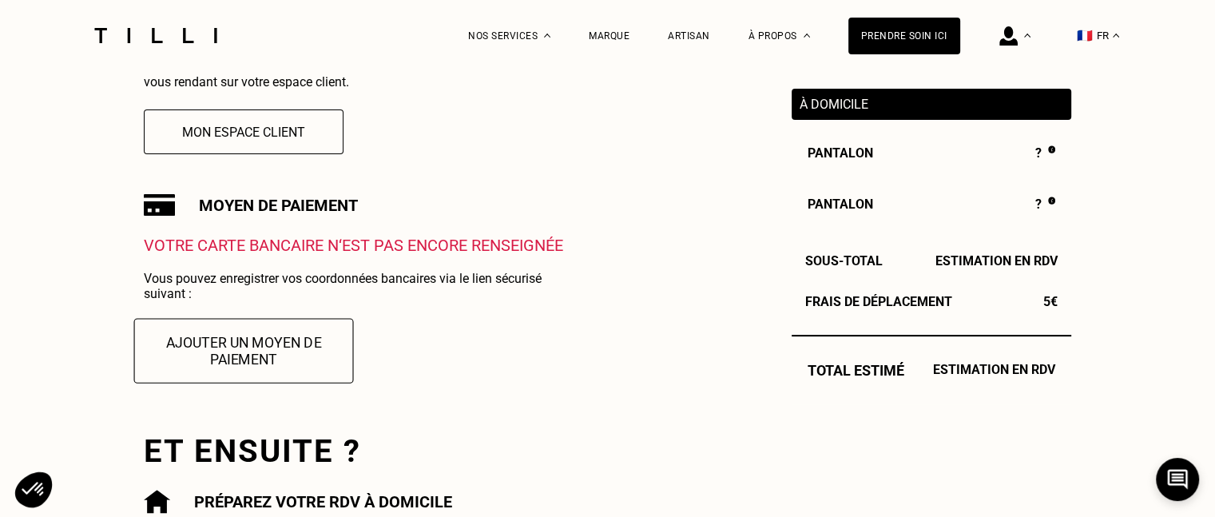
click at [219, 364] on button "Ajouter un moyen de paiement" at bounding box center [244, 350] width 220 height 65
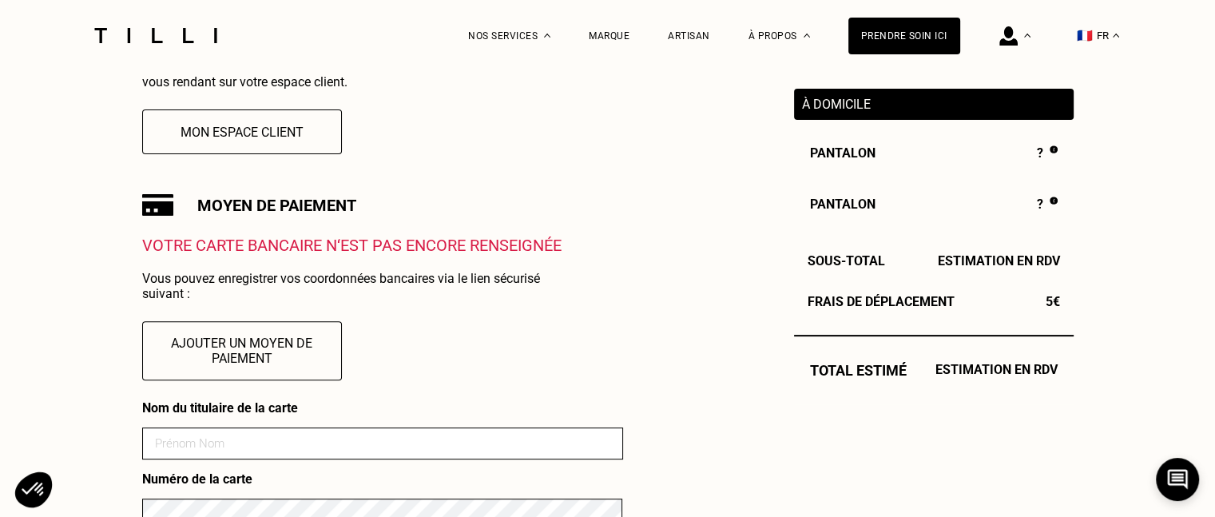
click at [238, 443] on input at bounding box center [382, 443] width 481 height 32
type input "[PERSON_NAME]"
type input "09"
type input "2025"
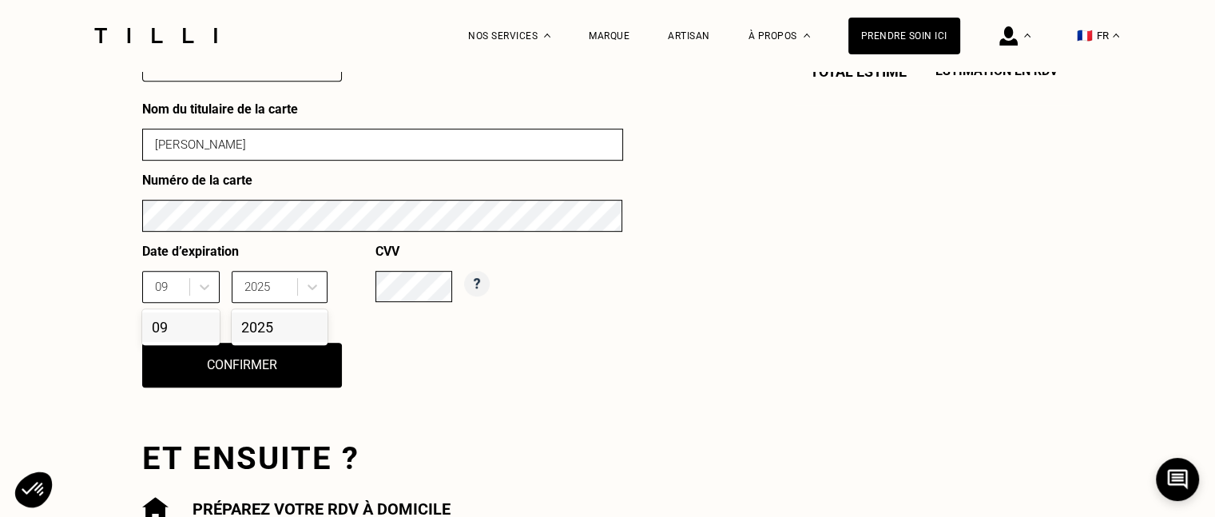
scroll to position [778, 0]
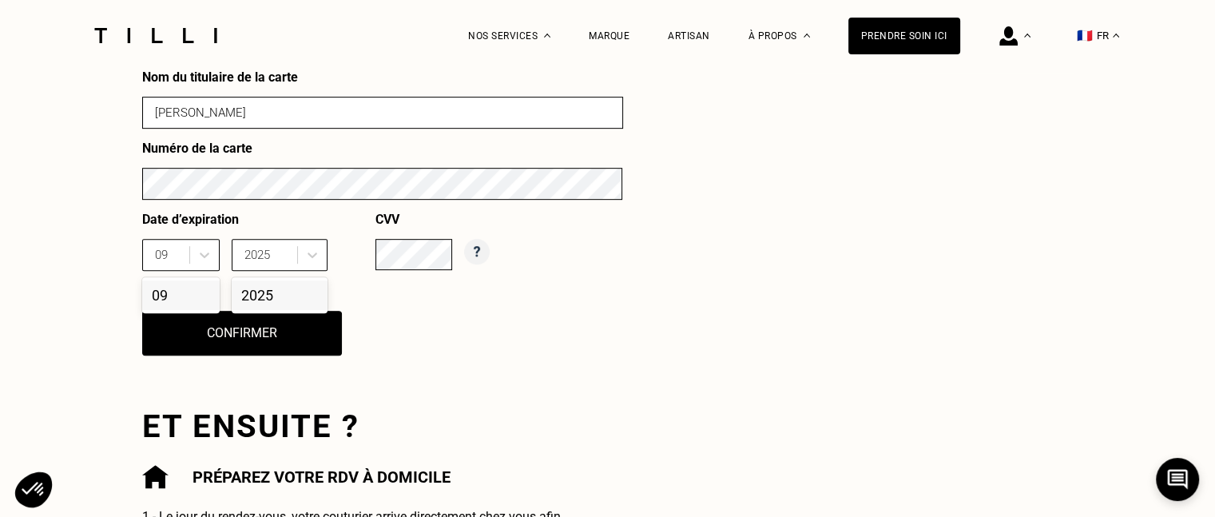
click at [752, 392] on div "Commande enregistrée Votre demande de rendez-vous a bien été prise en compte. N…" at bounding box center [607, 147] width 931 height 1076
click at [292, 338] on button "Confirmer" at bounding box center [242, 333] width 220 height 50
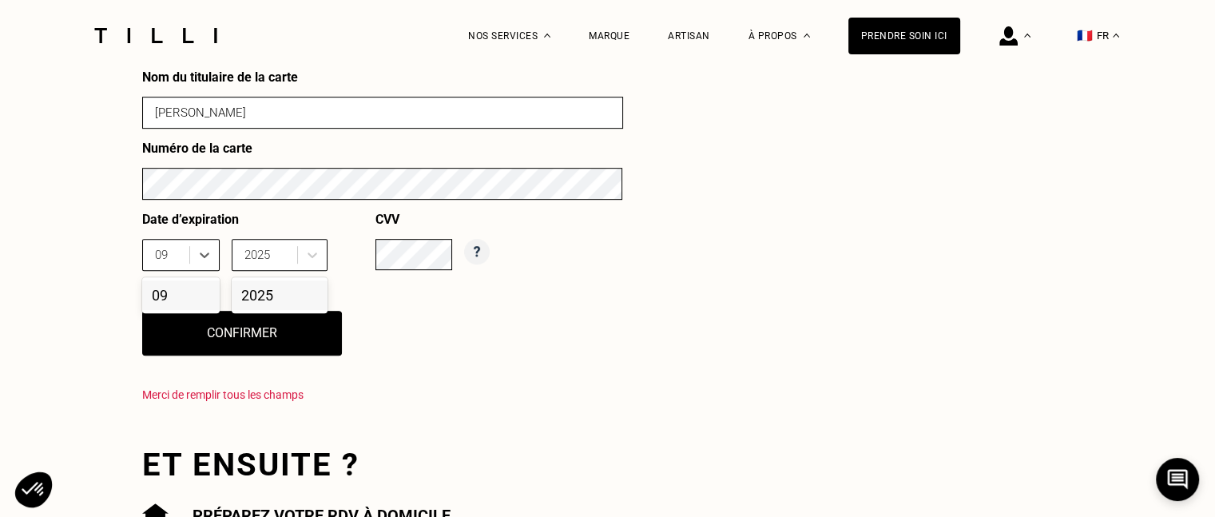
click at [165, 296] on div "09" at bounding box center [180, 295] width 77 height 30
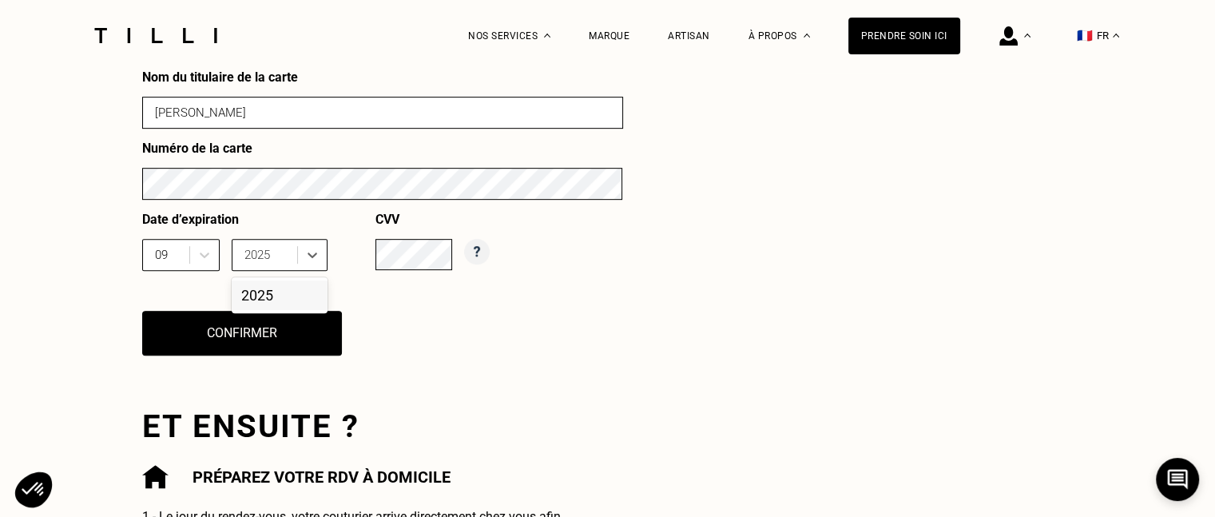
click at [261, 293] on div "2025" at bounding box center [280, 295] width 96 height 30
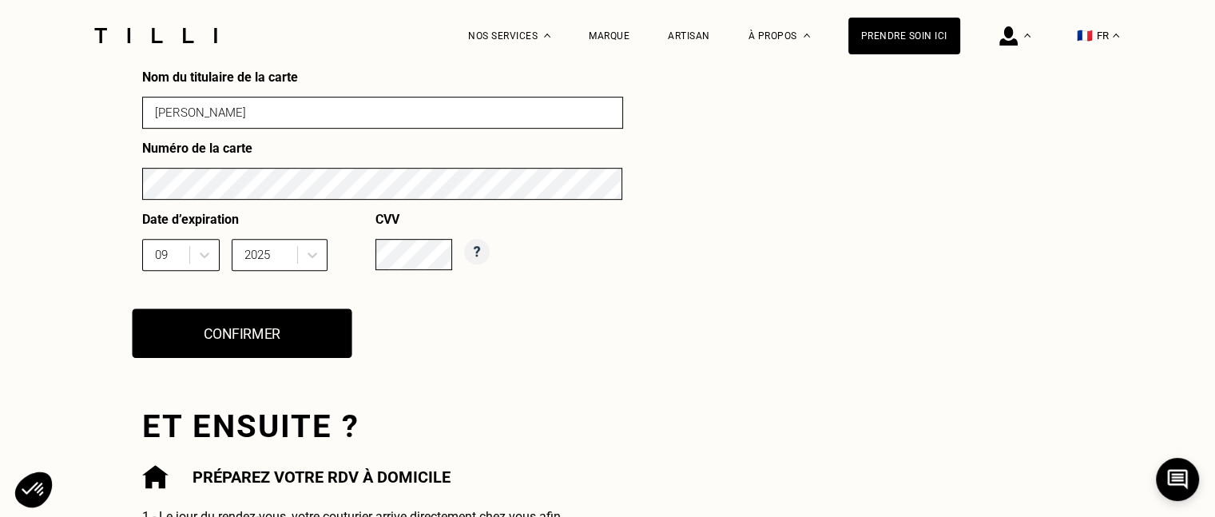
click at [296, 331] on button "Confirmer" at bounding box center [242, 333] width 220 height 50
